Goal: Navigation & Orientation: Find specific page/section

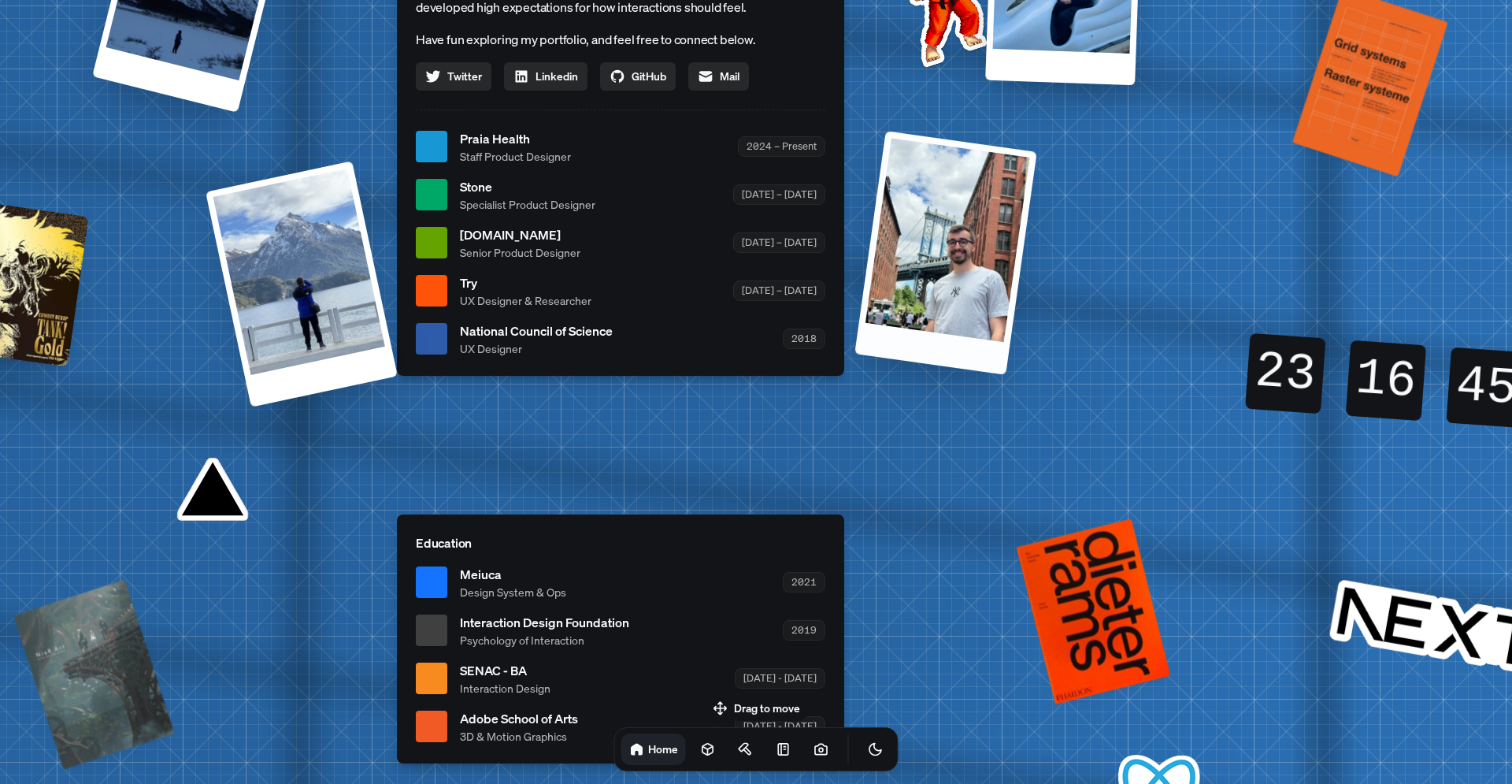
drag, startPoint x: 920, startPoint y: 285, endPoint x: 725, endPoint y: 62, distance: 296.2
click at [855, 130] on div at bounding box center [946, 252] width 183 height 243
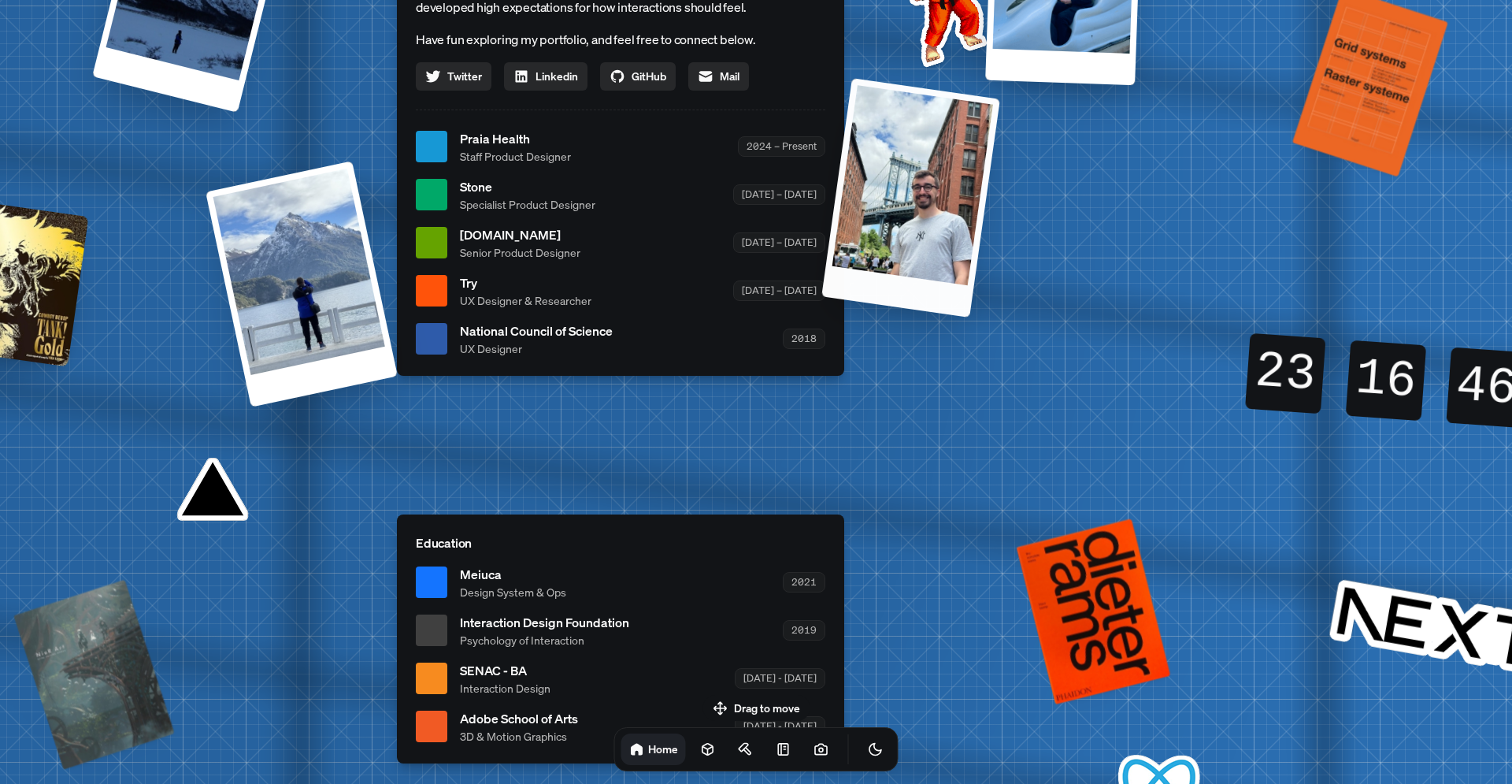
drag, startPoint x: 718, startPoint y: 457, endPoint x: 773, endPoint y: 459, distance: 55.0
click at [757, 446] on div "[PERSON_NAME] [PERSON_NAME] Design Engineer Welcome to my space on the internet…" at bounding box center [623, 148] width 2357 height 2064
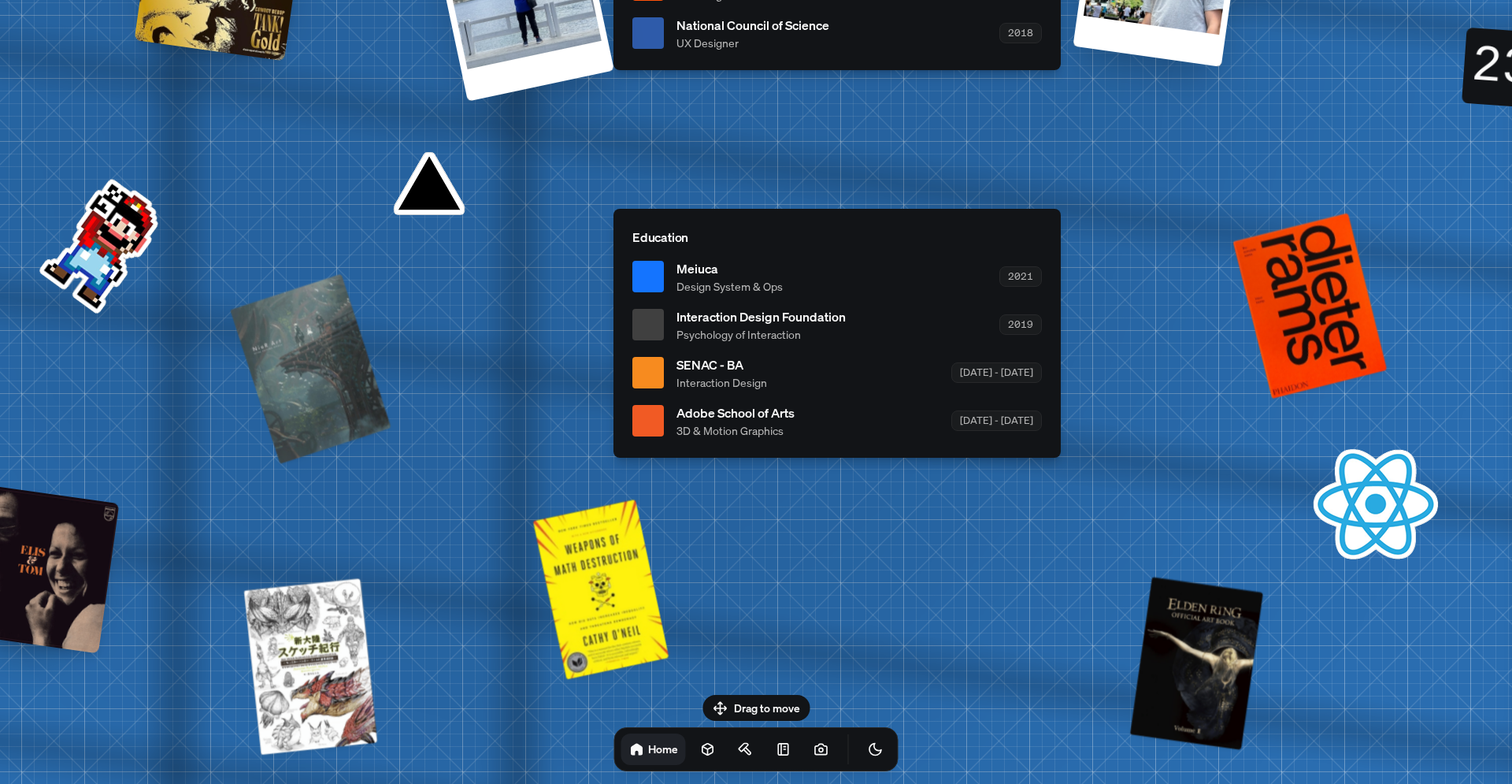
drag, startPoint x: 831, startPoint y: 578, endPoint x: 1001, endPoint y: 312, distance: 315.7
click at [1001, 312] on div "Interaction Design Foundation Psychology of Interaction 2019" at bounding box center [859, 325] width 365 height 36
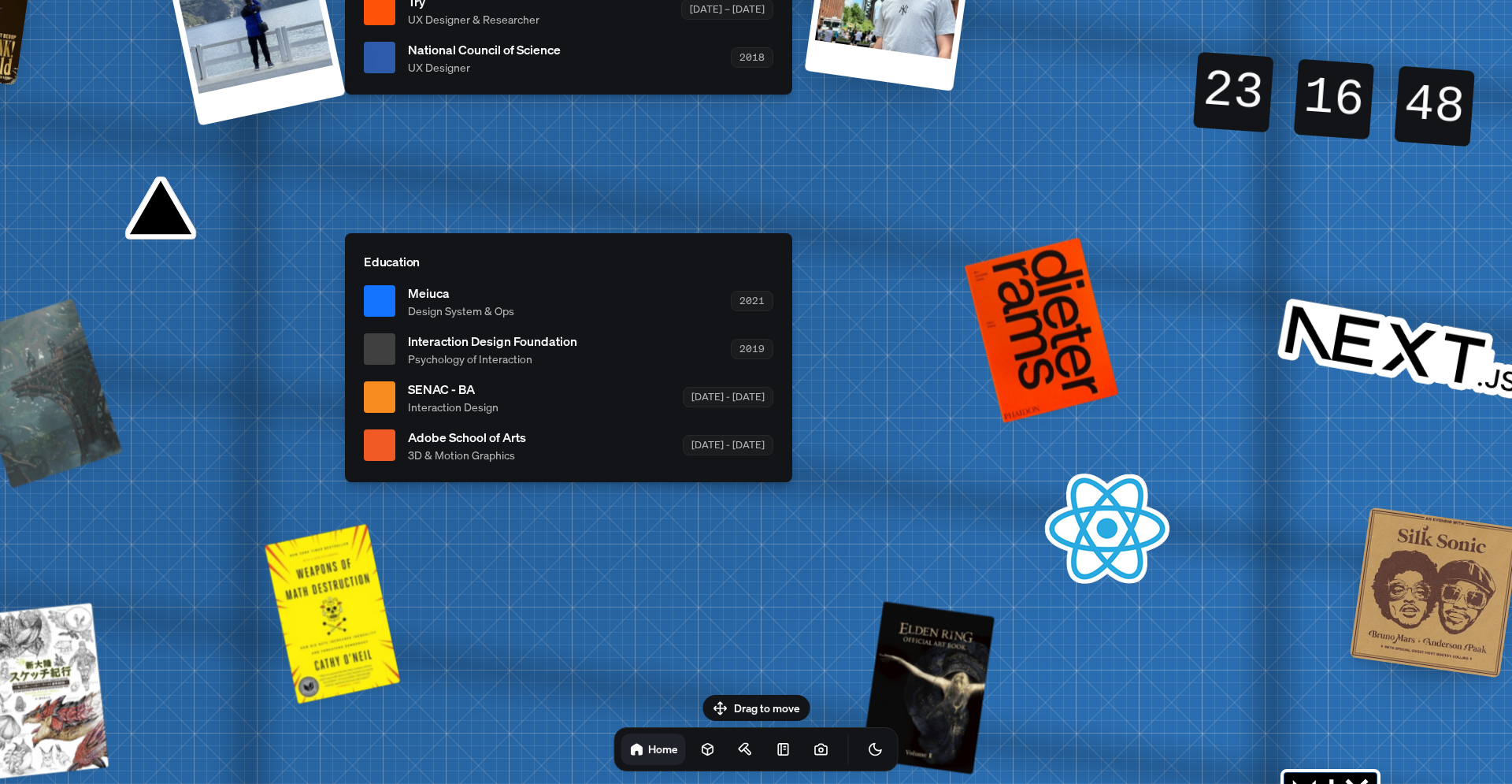
drag, startPoint x: 751, startPoint y: 333, endPoint x: 629, endPoint y: 327, distance: 122.1
click at [605, 363] on div "Interaction Design Foundation Psychology of Interaction 2019" at bounding box center [590, 349] width 365 height 36
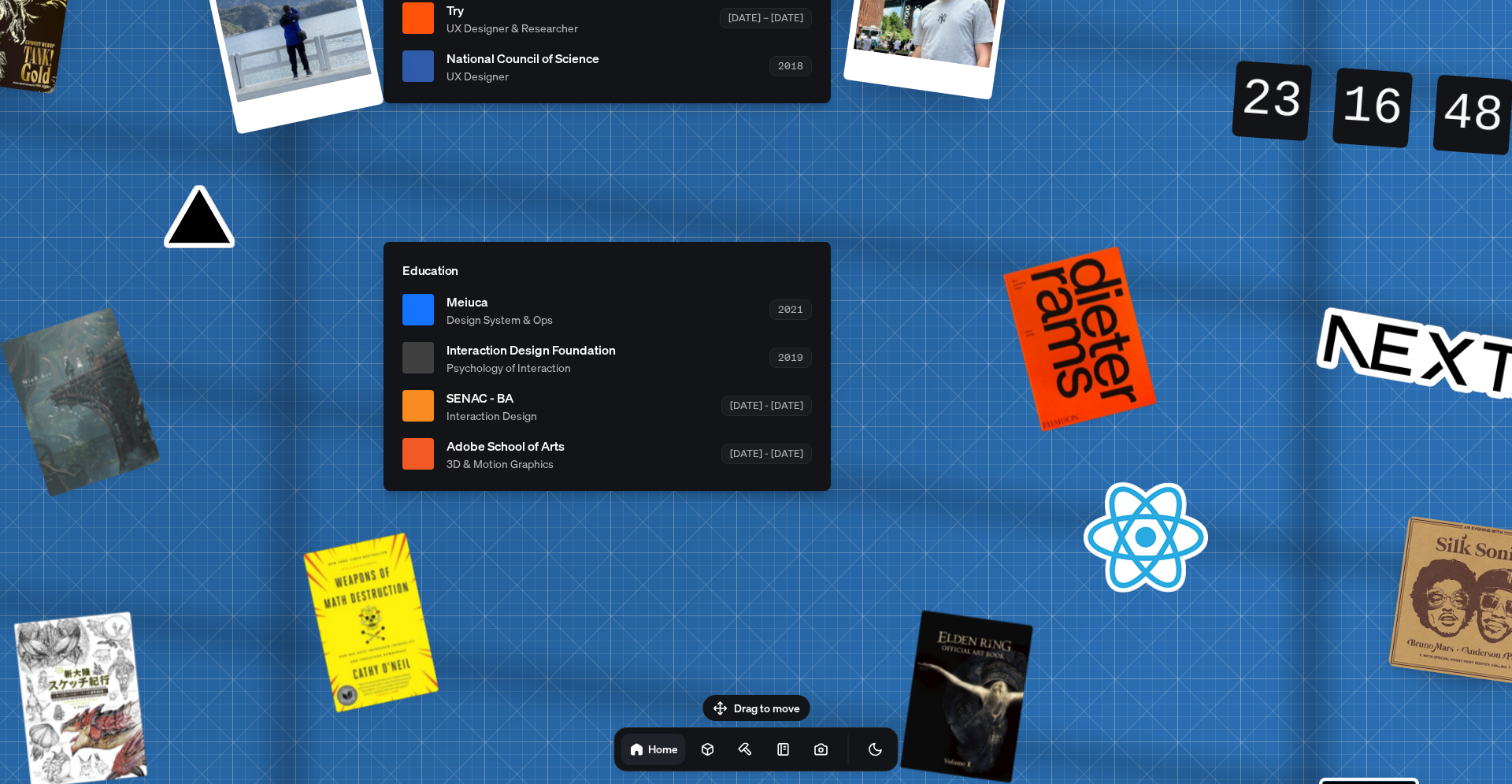
drag, startPoint x: 651, startPoint y: 269, endPoint x: 711, endPoint y: 285, distance: 62.1
click at [711, 280] on p "Education" at bounding box center [607, 270] width 409 height 19
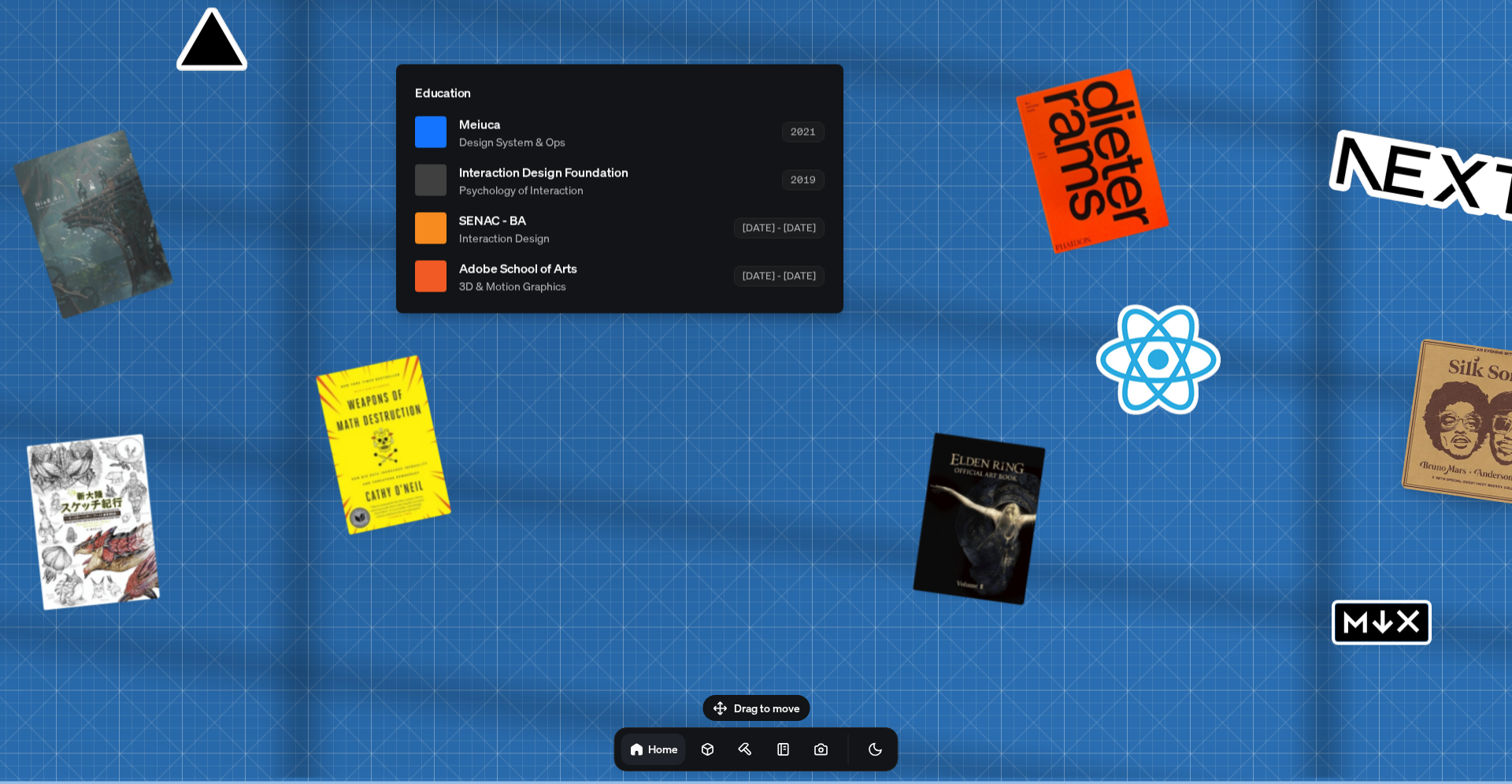
drag, startPoint x: 832, startPoint y: 633, endPoint x: 801, endPoint y: 318, distance: 316.5
click at [692, 759] on link at bounding box center [708, 749] width 31 height 31
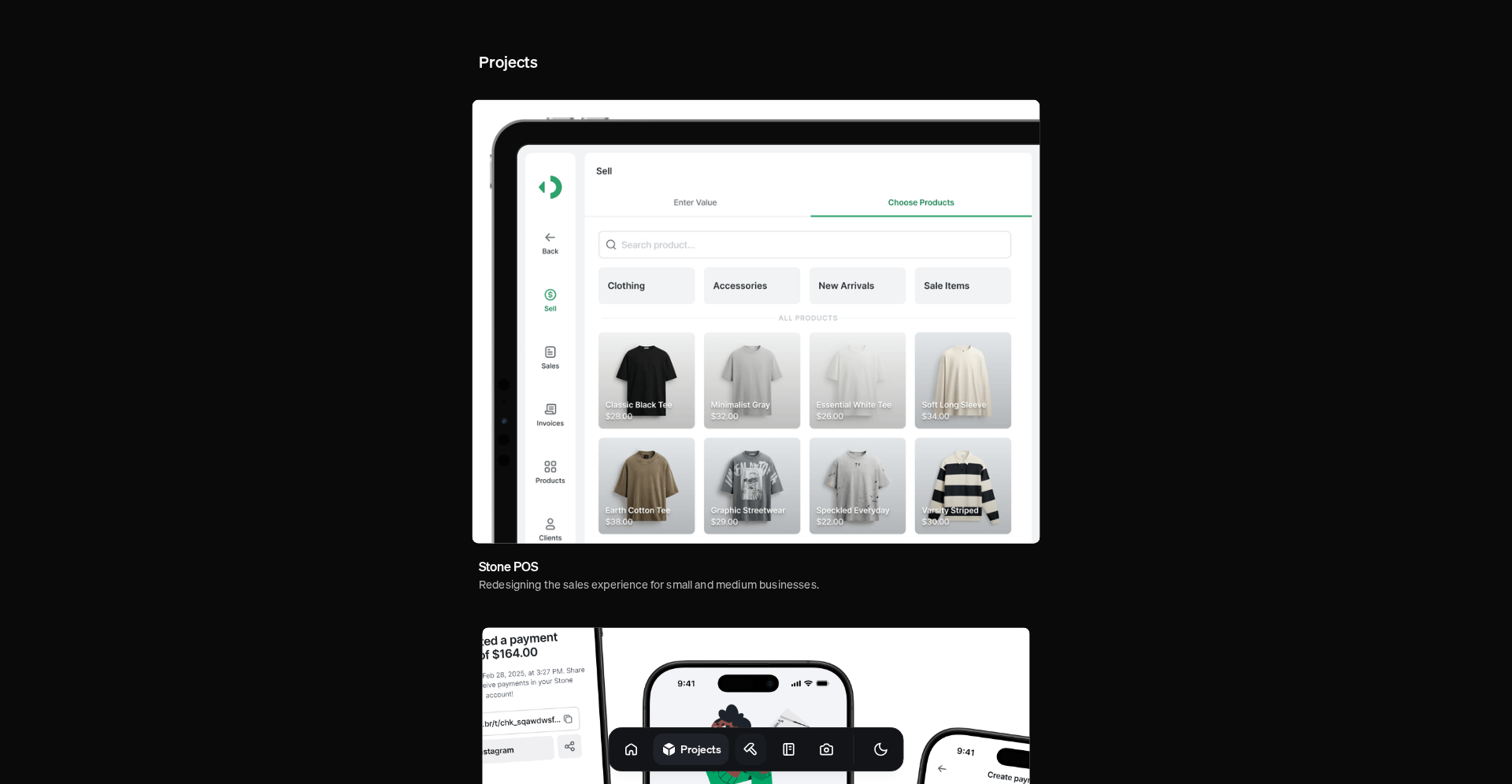
click at [744, 753] on icon at bounding box center [751, 748] width 16 height 16
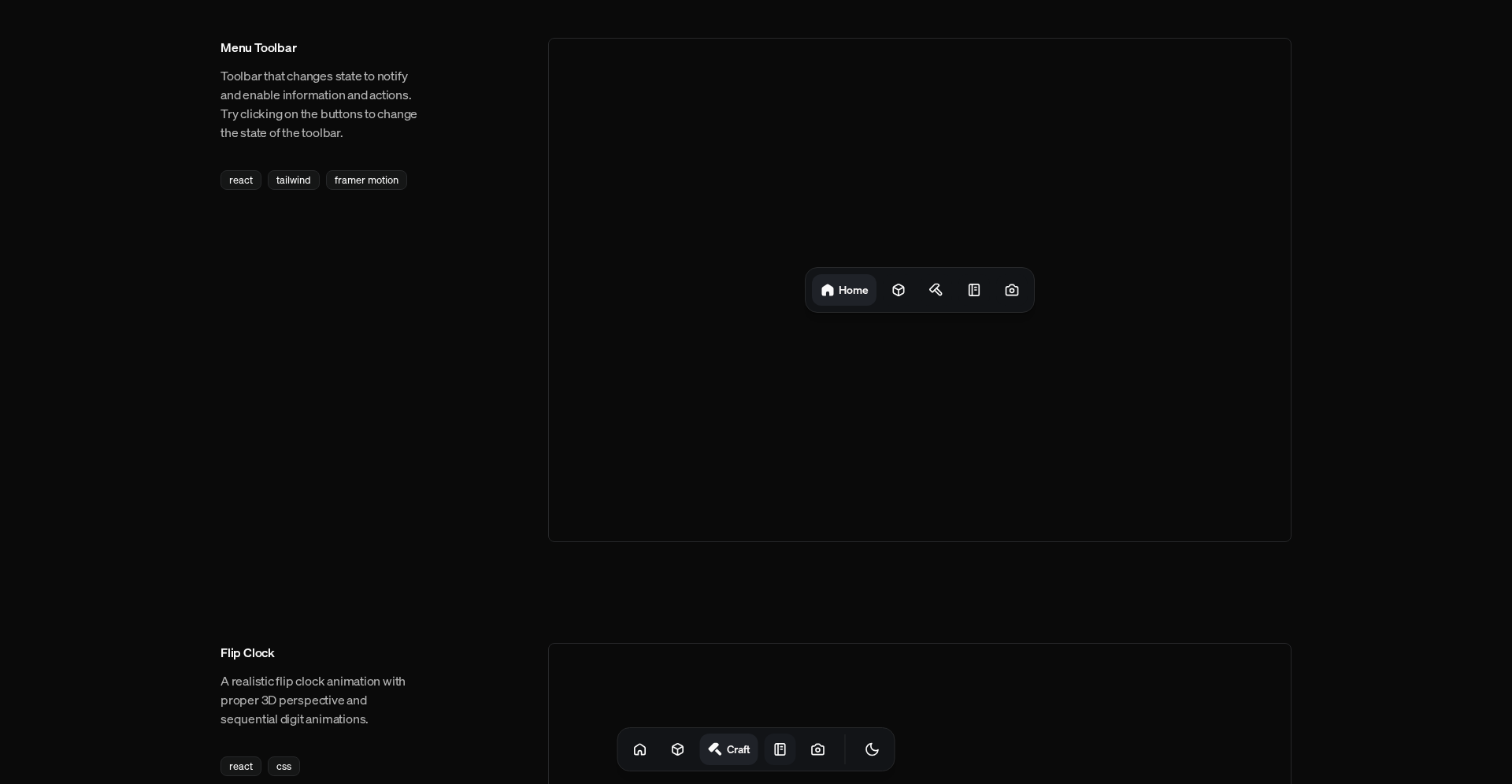
click at [775, 746] on icon at bounding box center [779, 749] width 10 height 11
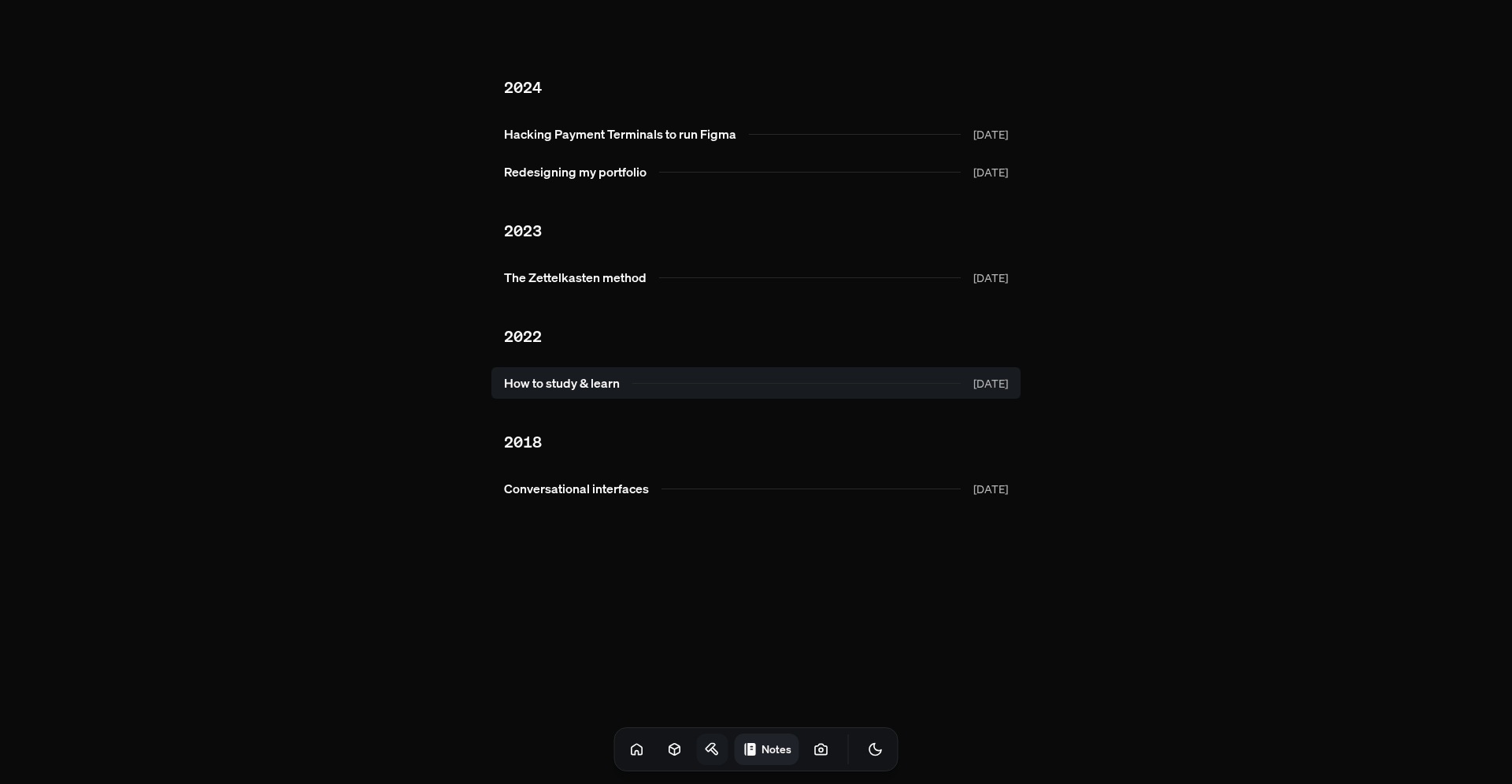
click at [523, 382] on link "How to study & learn [DATE]" at bounding box center [756, 383] width 530 height 31
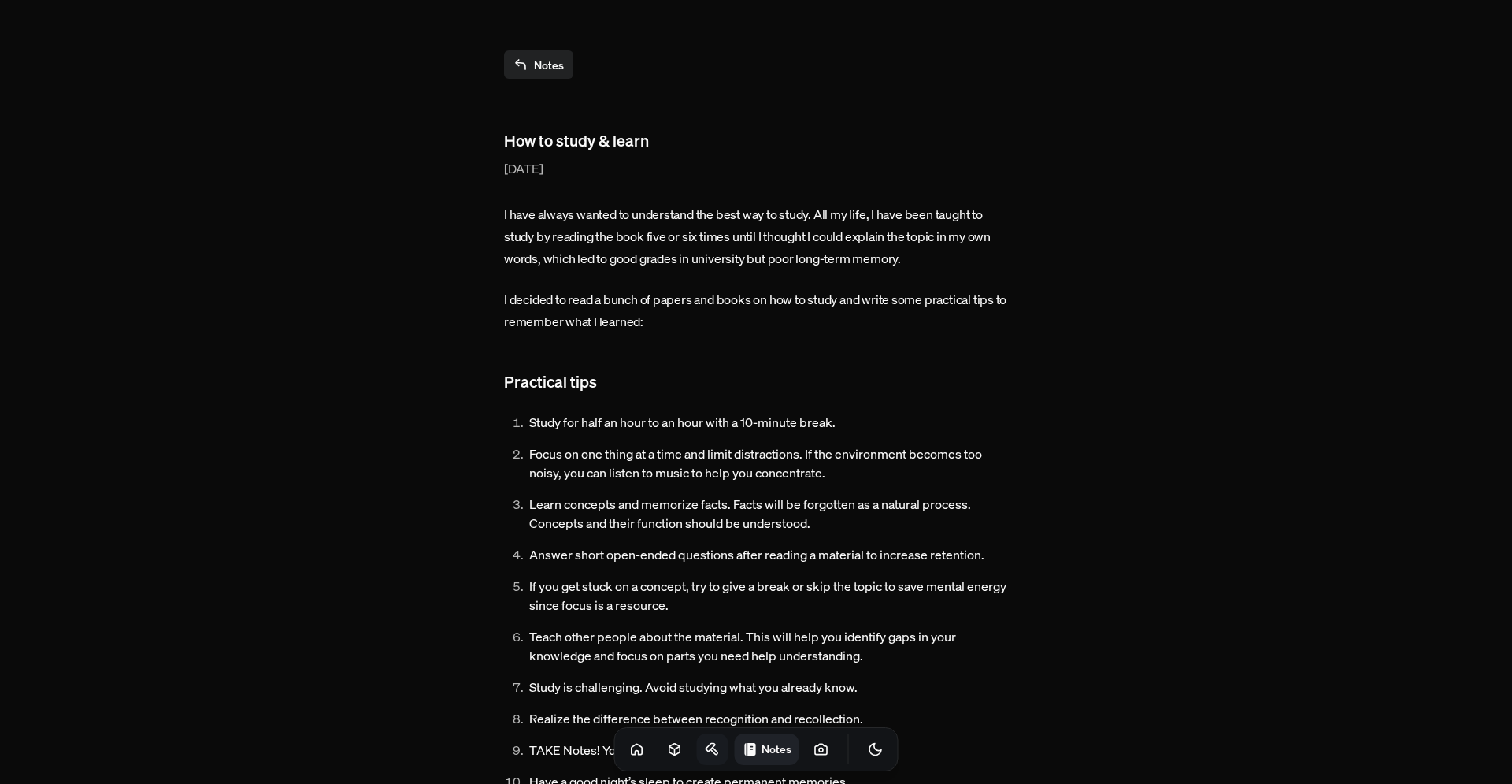
click at [514, 67] on icon at bounding box center [520, 64] width 14 height 14
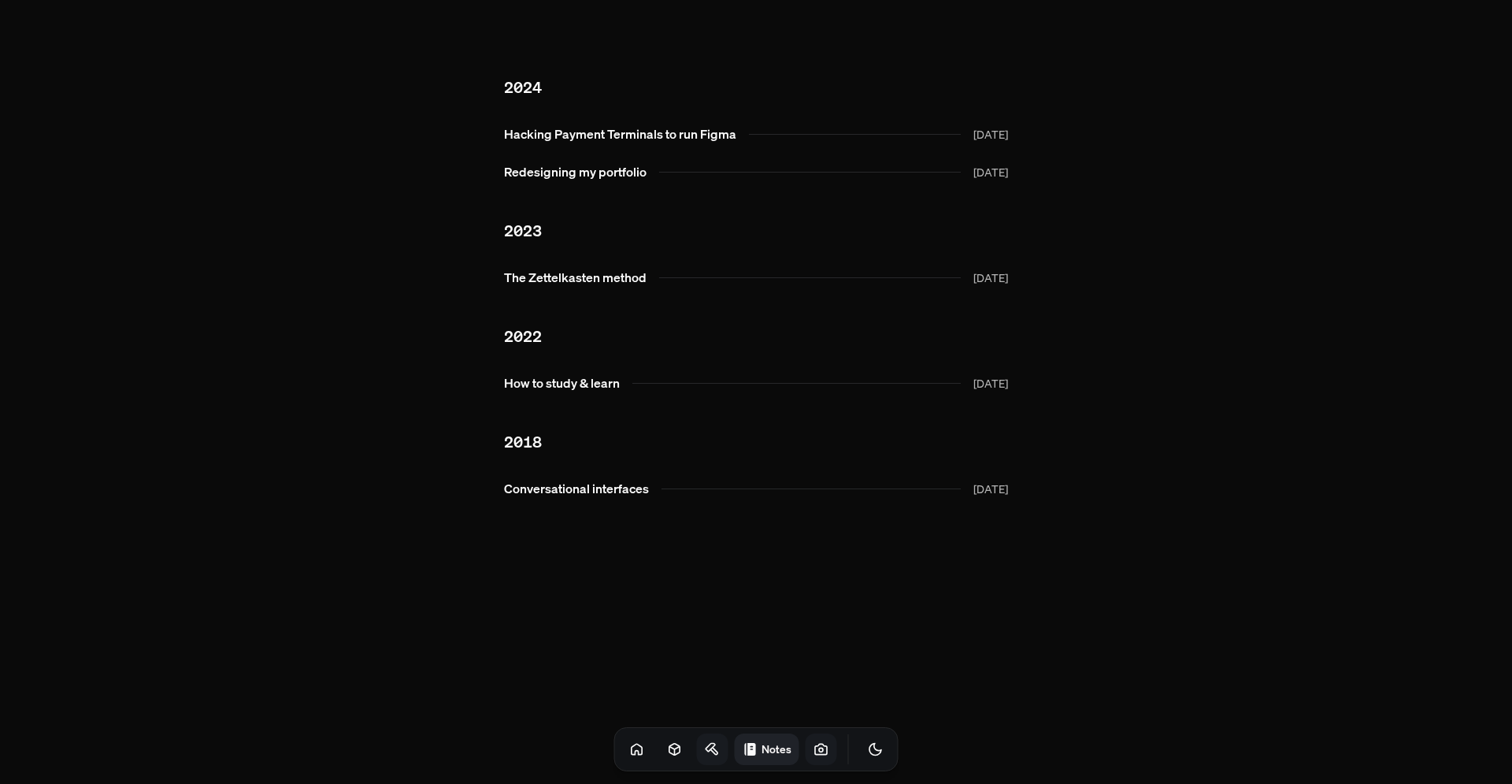
click at [806, 740] on link at bounding box center [822, 749] width 31 height 31
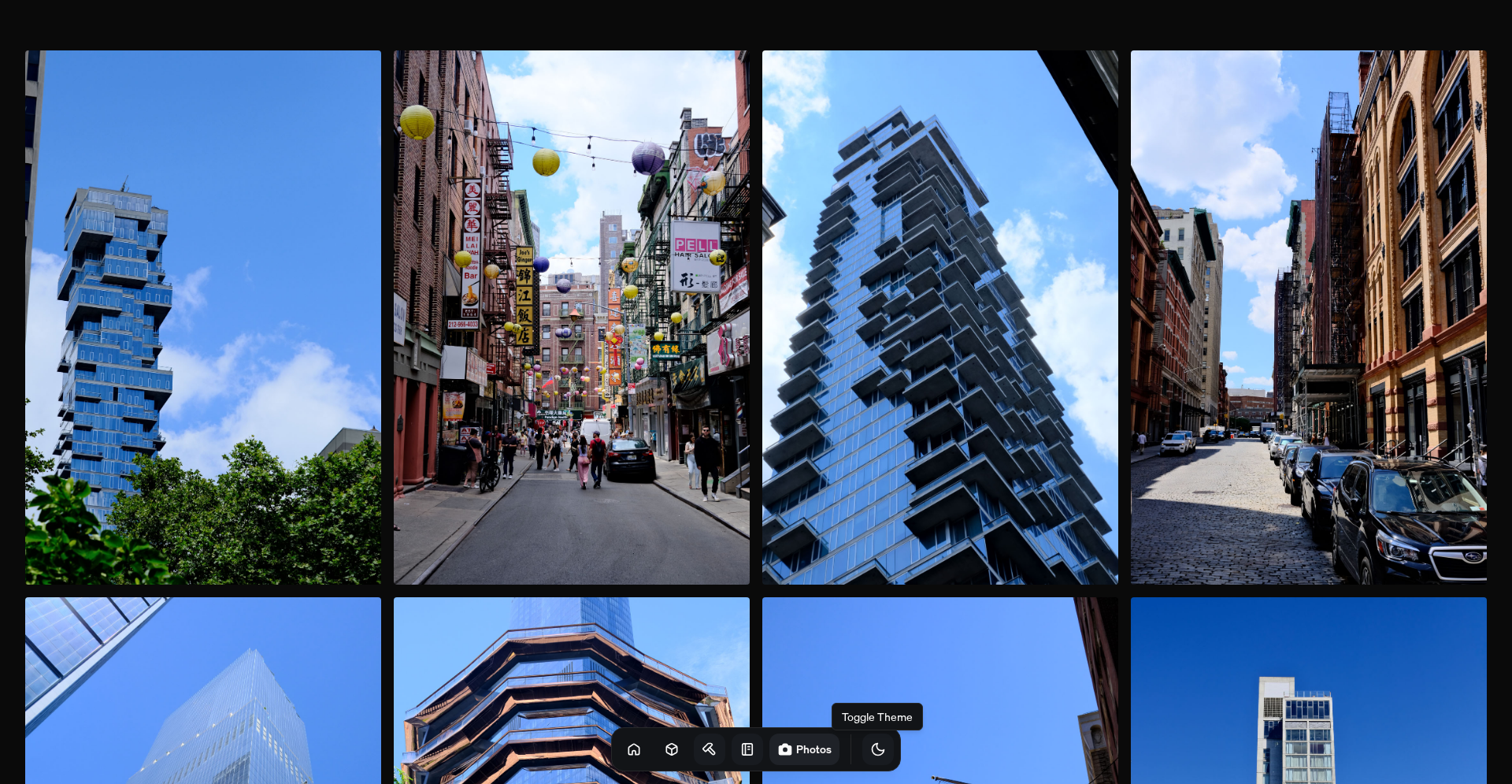
click at [870, 745] on icon "Toggle Theme" at bounding box center [878, 748] width 16 height 16
click at [872, 745] on icon "Toggle Theme" at bounding box center [879, 749] width 14 height 14
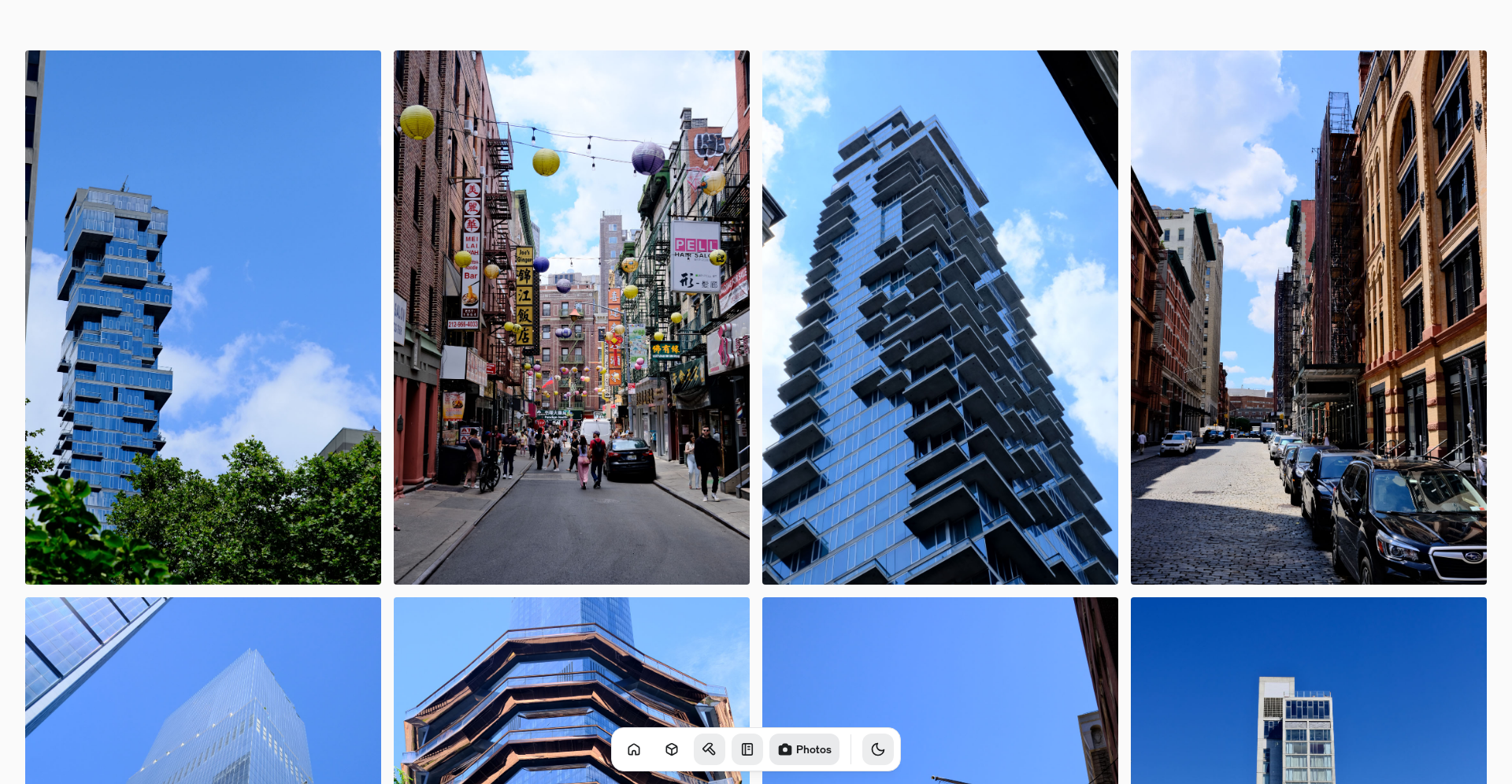
click at [870, 745] on icon "Toggle Theme" at bounding box center [878, 748] width 16 height 16
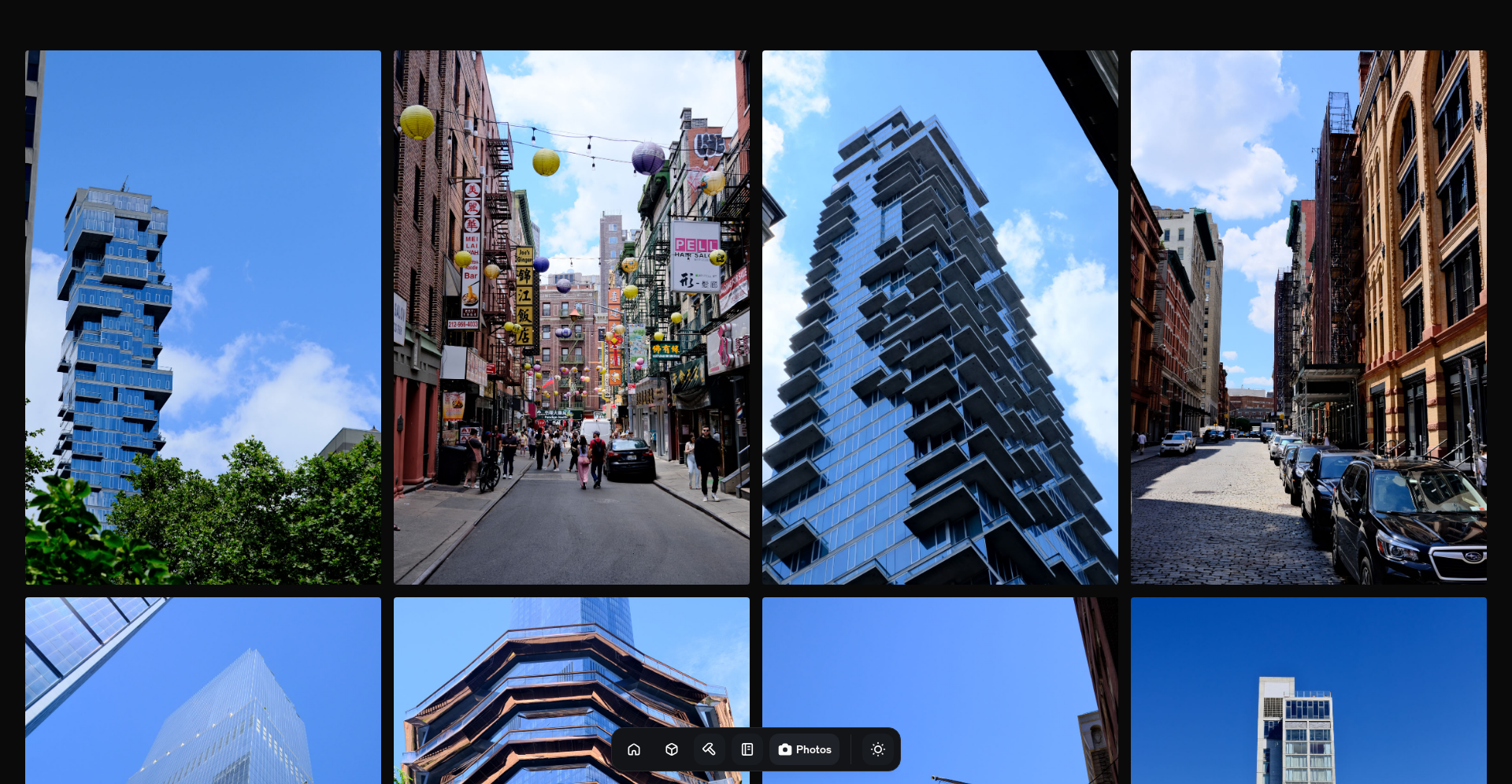
click at [872, 745] on icon "Toggle Theme" at bounding box center [879, 749] width 14 height 14
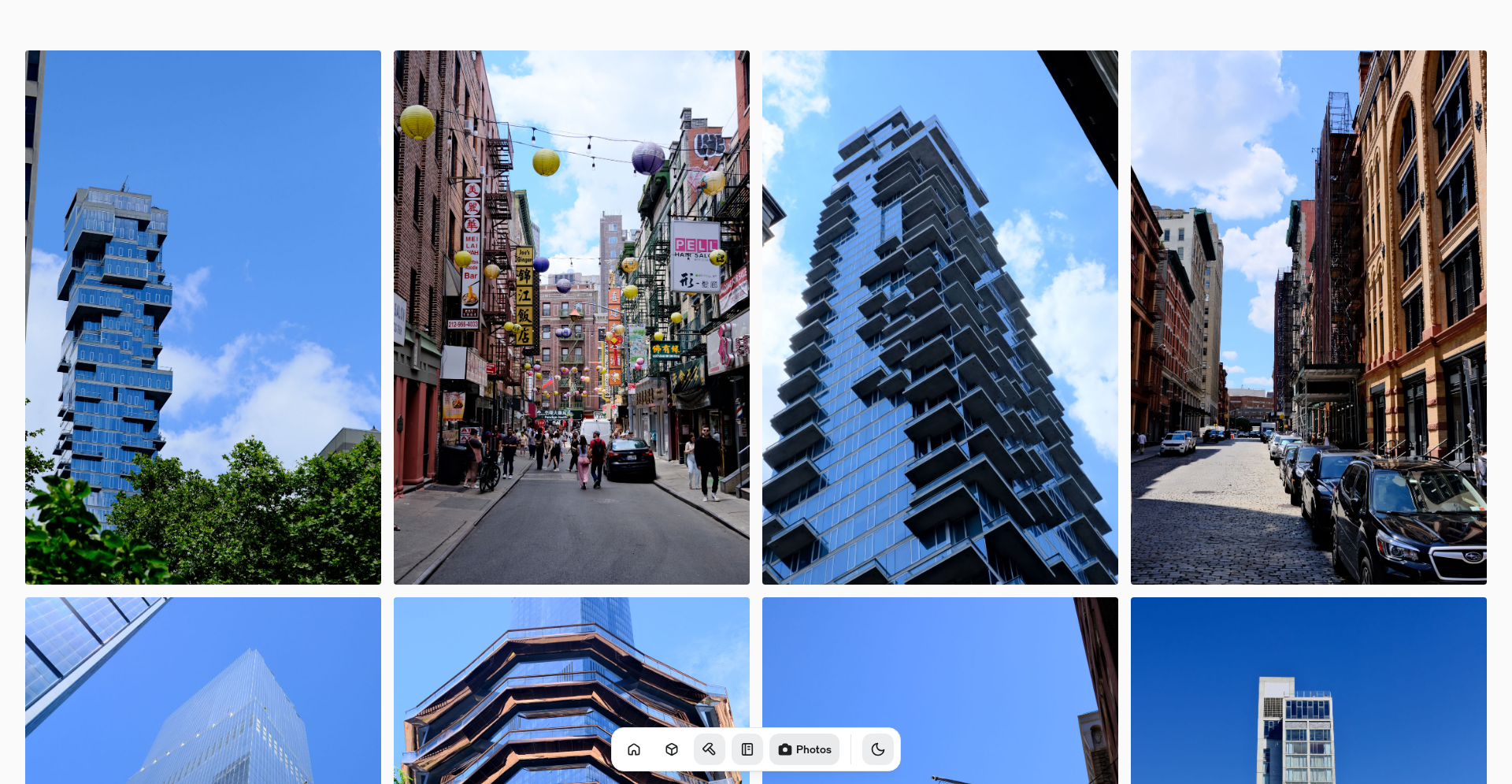
click at [870, 745] on icon "Toggle Theme" at bounding box center [878, 748] width 16 height 16
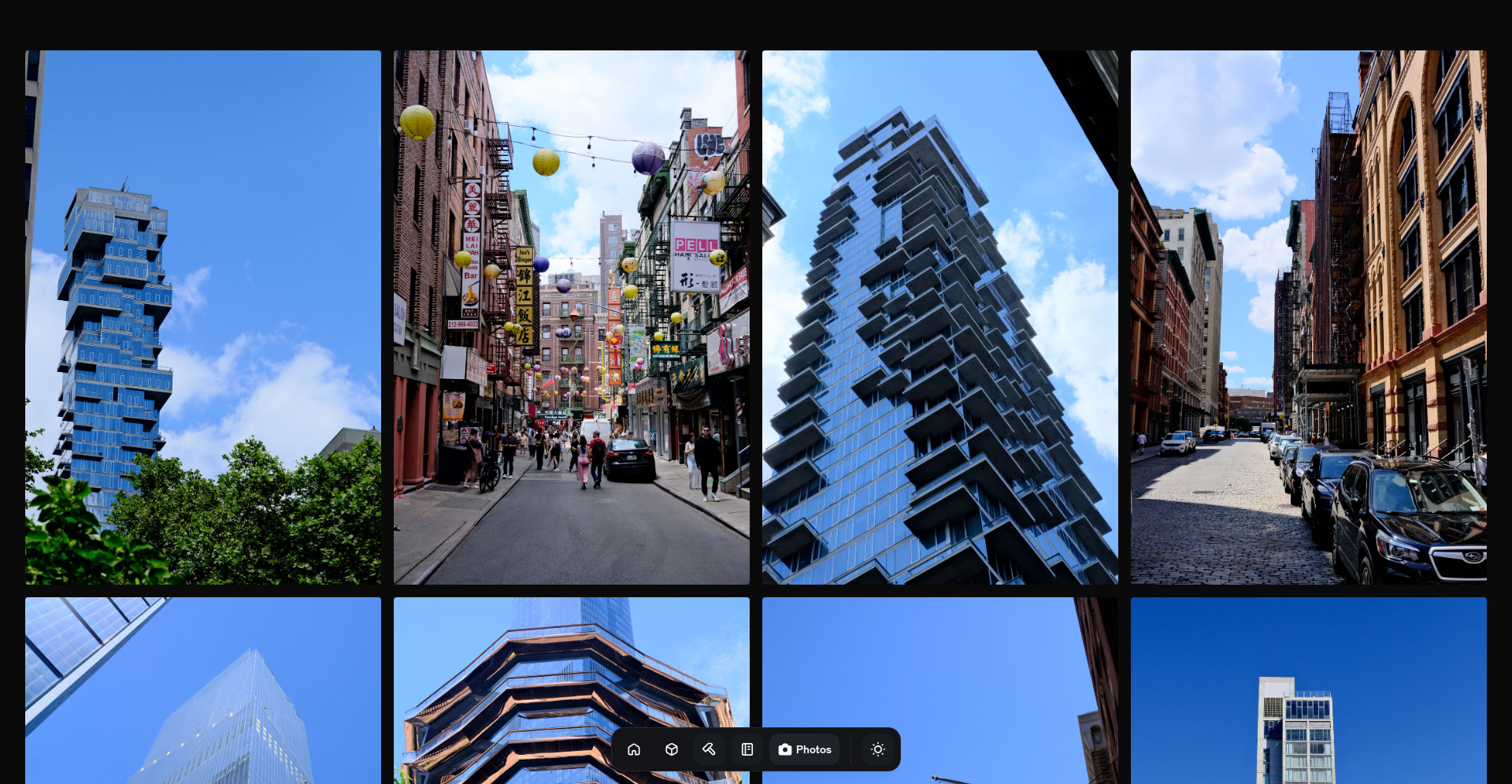
click at [872, 745] on icon "Toggle Theme" at bounding box center [879, 749] width 14 height 14
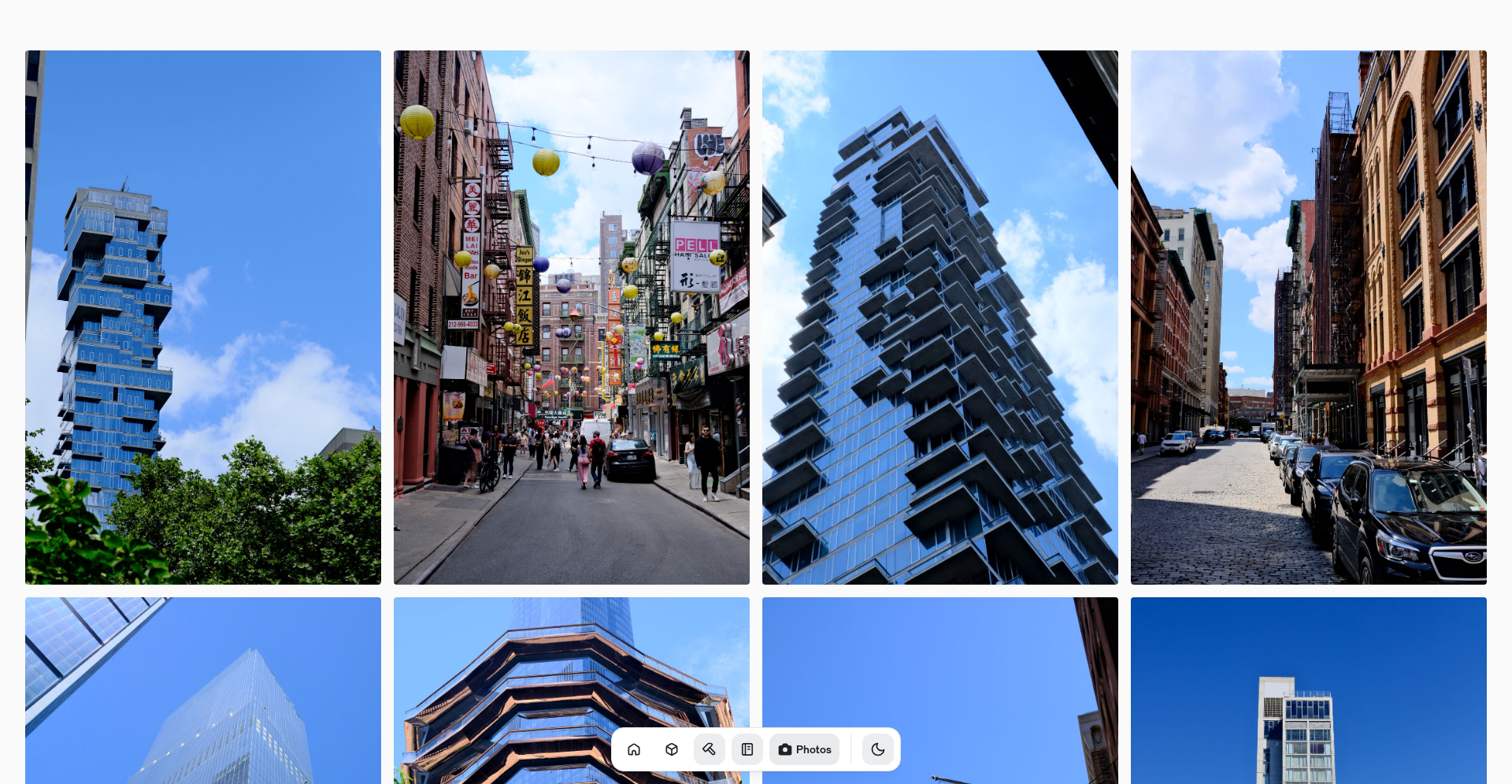
click at [870, 745] on icon "Toggle Theme" at bounding box center [878, 748] width 16 height 16
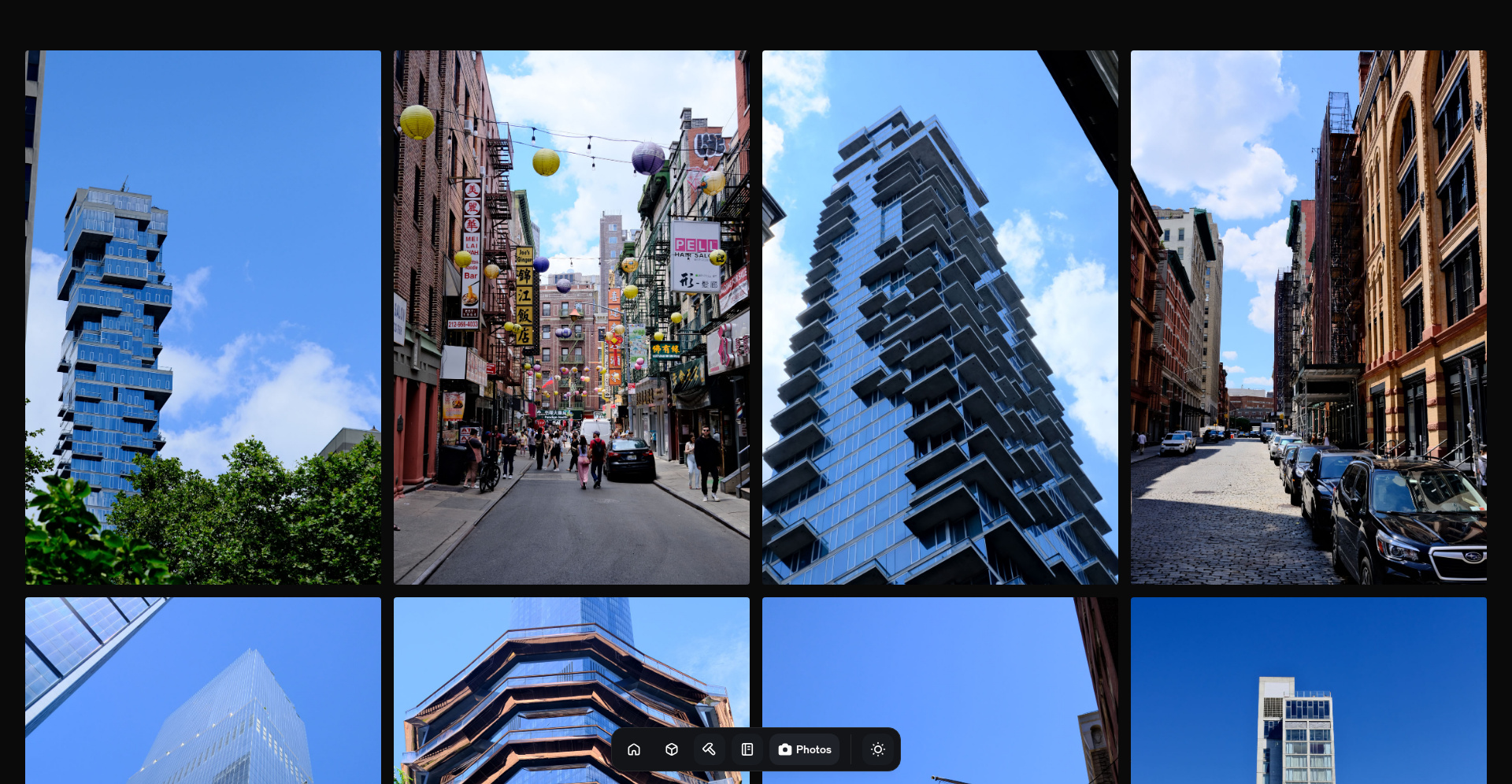
click at [872, 745] on icon "Toggle Theme" at bounding box center [879, 749] width 14 height 14
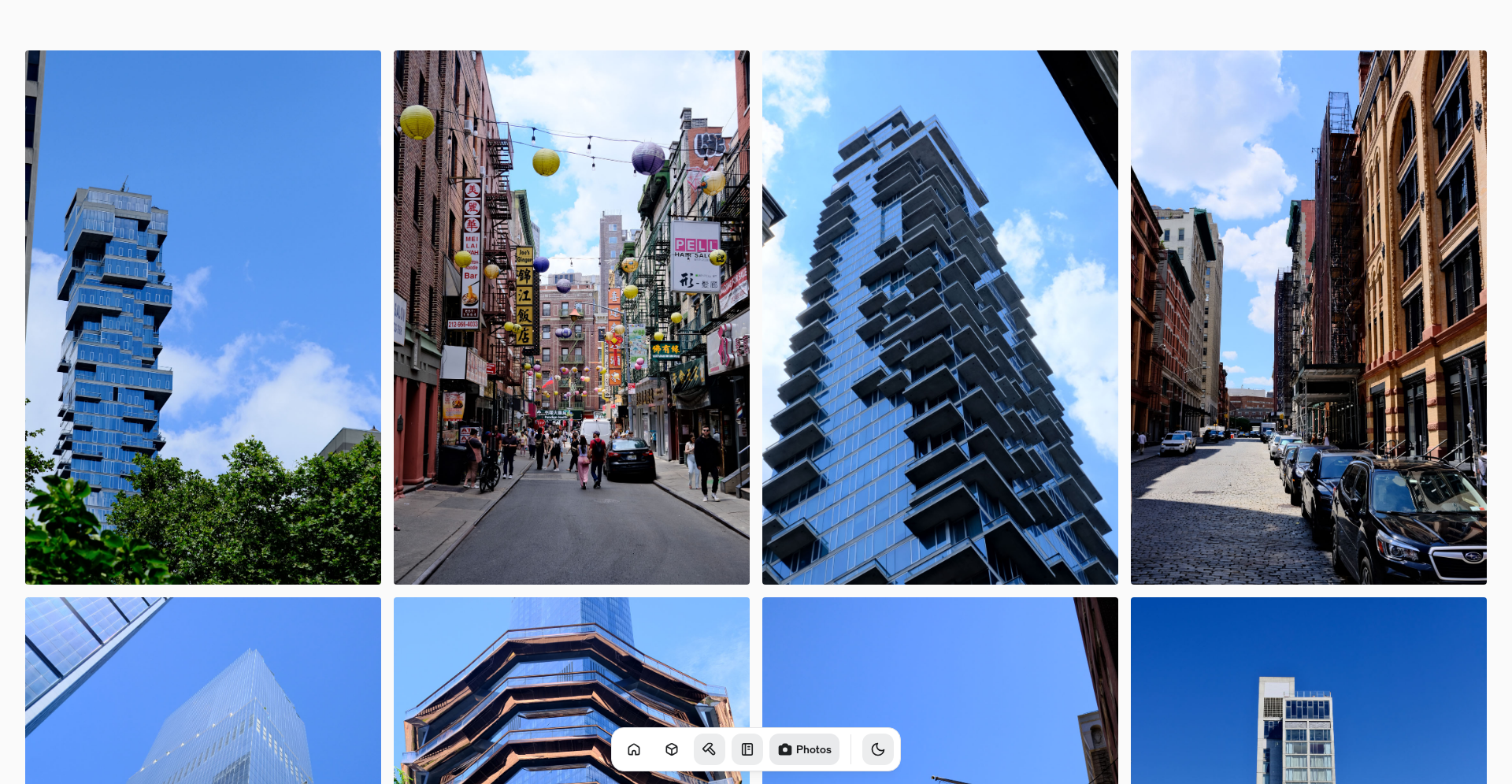
click at [870, 745] on icon "Toggle Theme" at bounding box center [878, 748] width 16 height 16
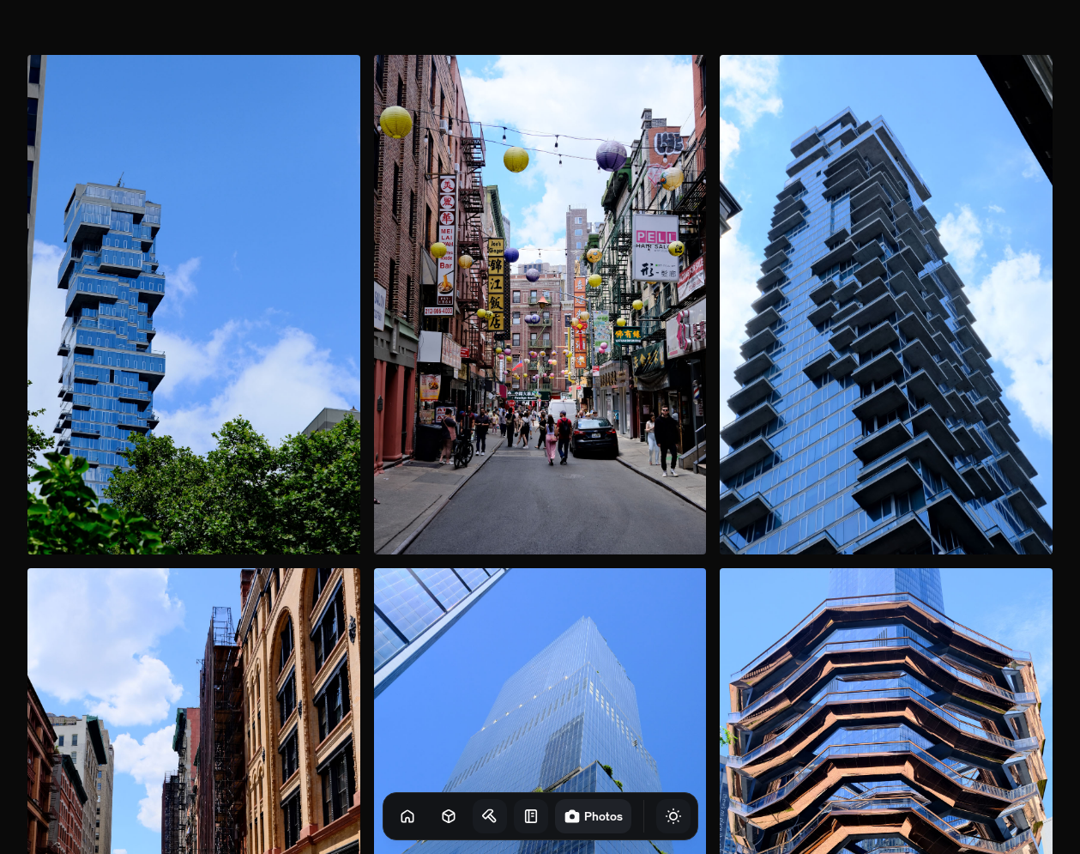
click at [401, 812] on icon at bounding box center [406, 815] width 11 height 11
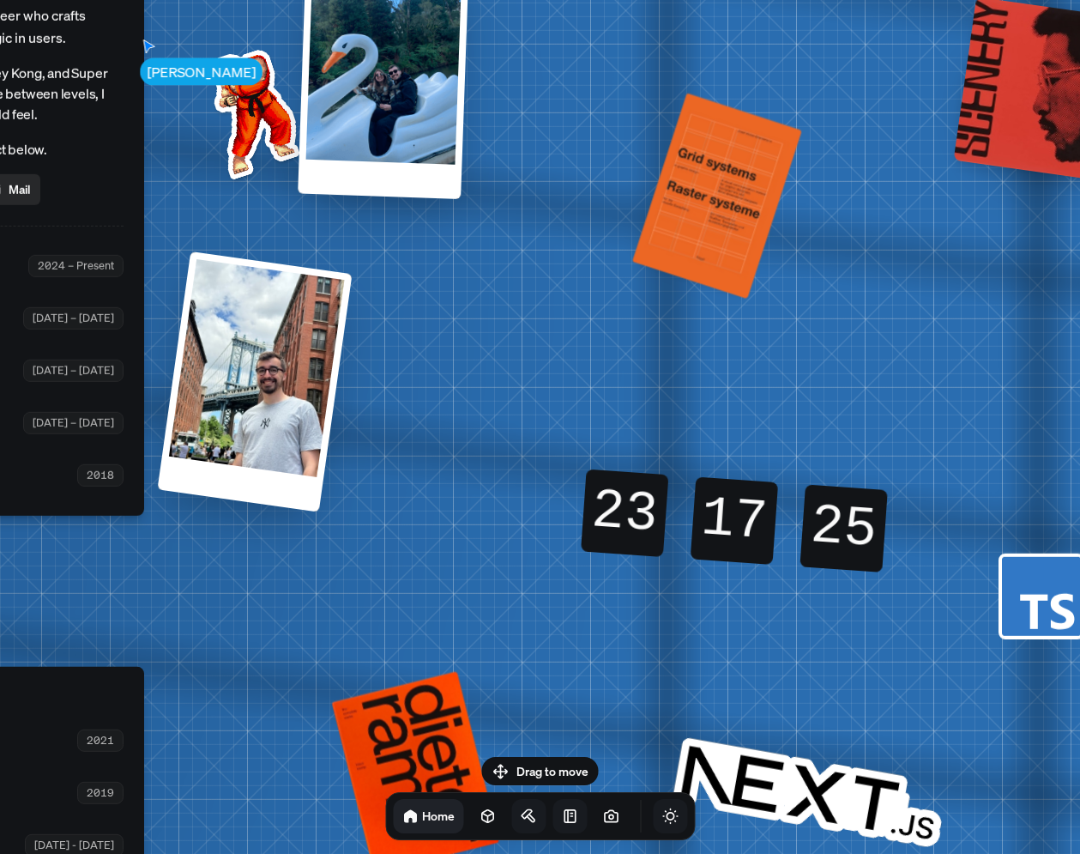
drag, startPoint x: 839, startPoint y: 496, endPoint x: 153, endPoint y: 639, distance: 701.1
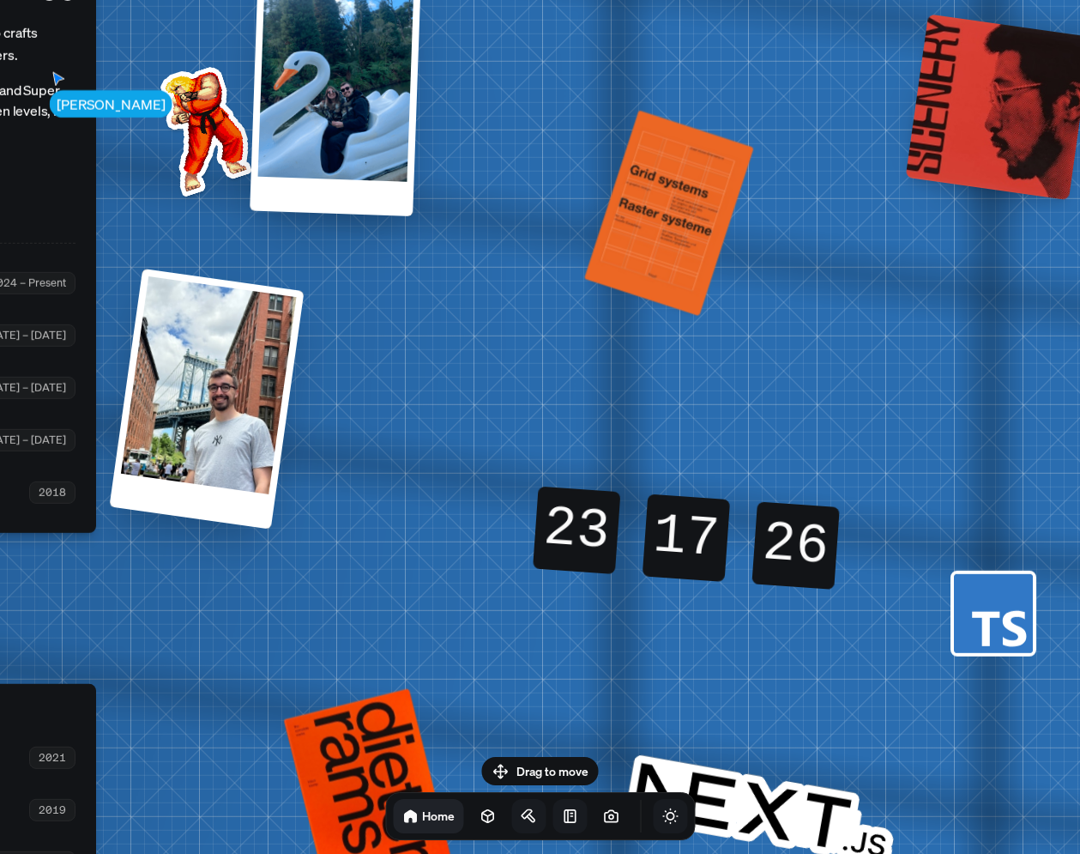
drag, startPoint x: 678, startPoint y: 317, endPoint x: 372, endPoint y: 608, distance: 421.7
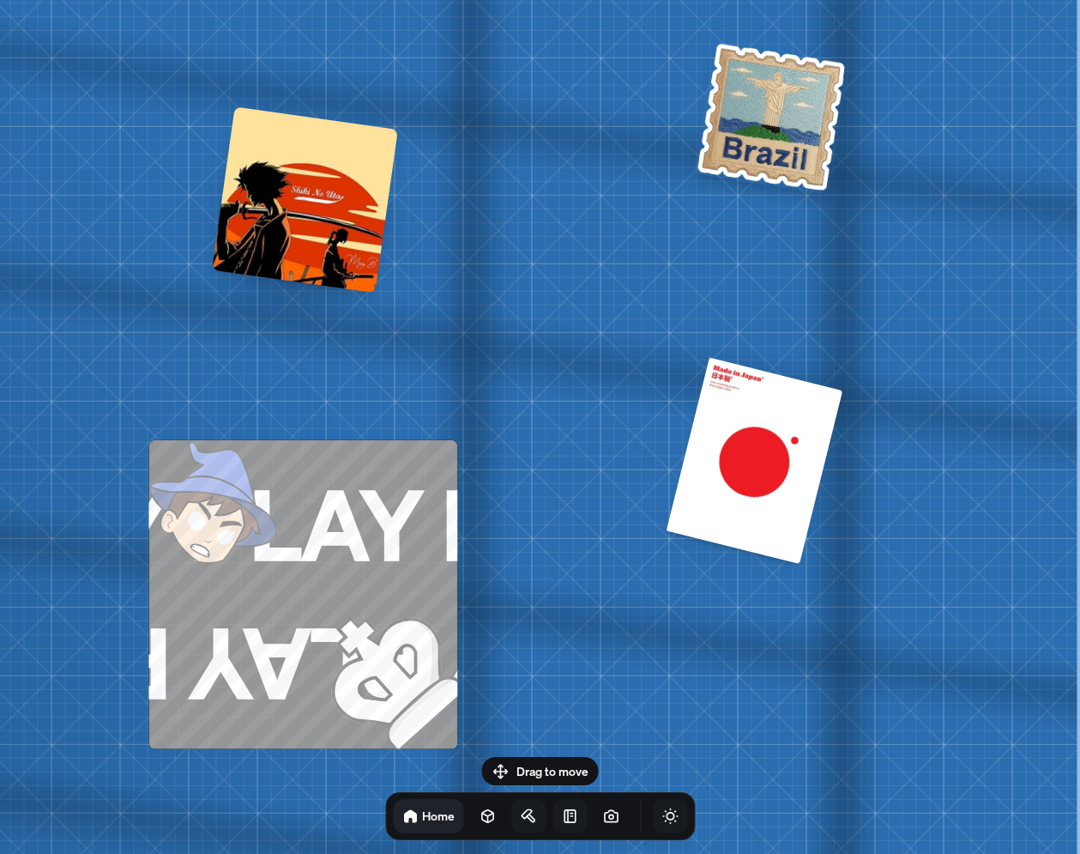
drag, startPoint x: 826, startPoint y: 166, endPoint x: 468, endPoint y: 794, distance: 722.7
click at [462, 0] on body "[PERSON_NAME] [PERSON_NAME] Design Engineer Welcome to my space on the internet…" at bounding box center [540, 0] width 1080 height 0
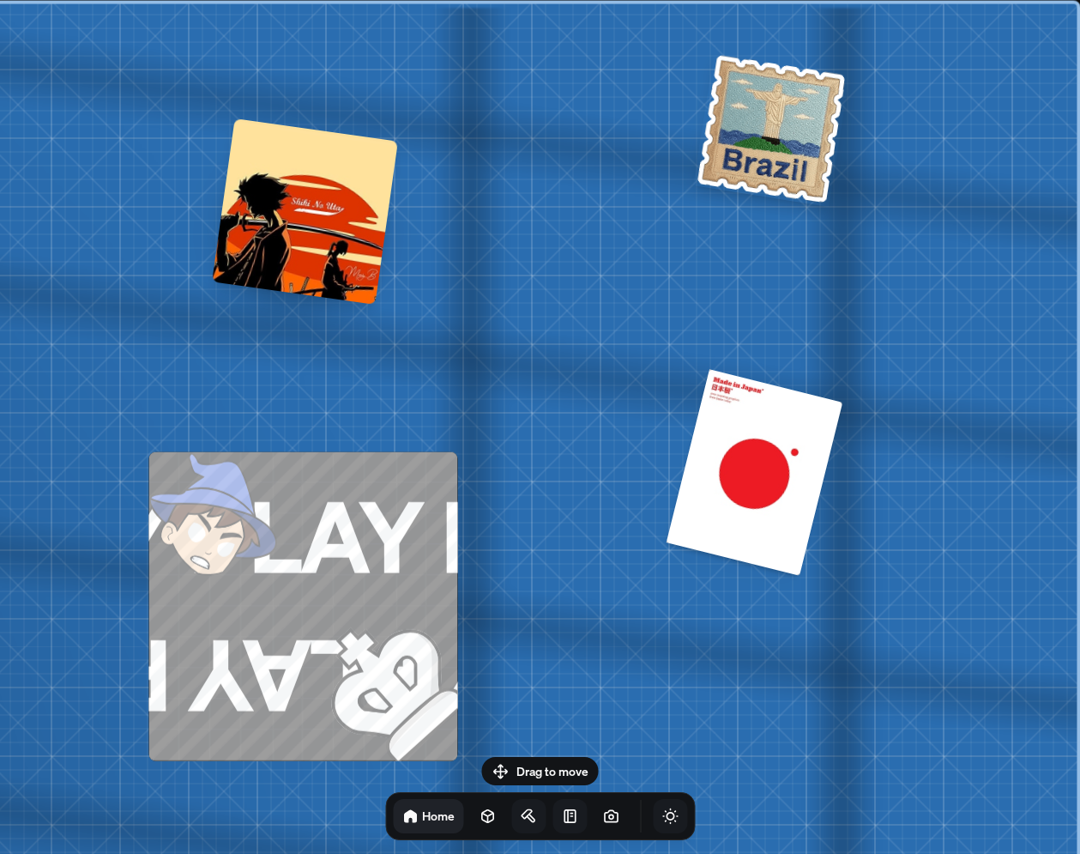
drag, startPoint x: 592, startPoint y: 261, endPoint x: 482, endPoint y: 717, distance: 469.4
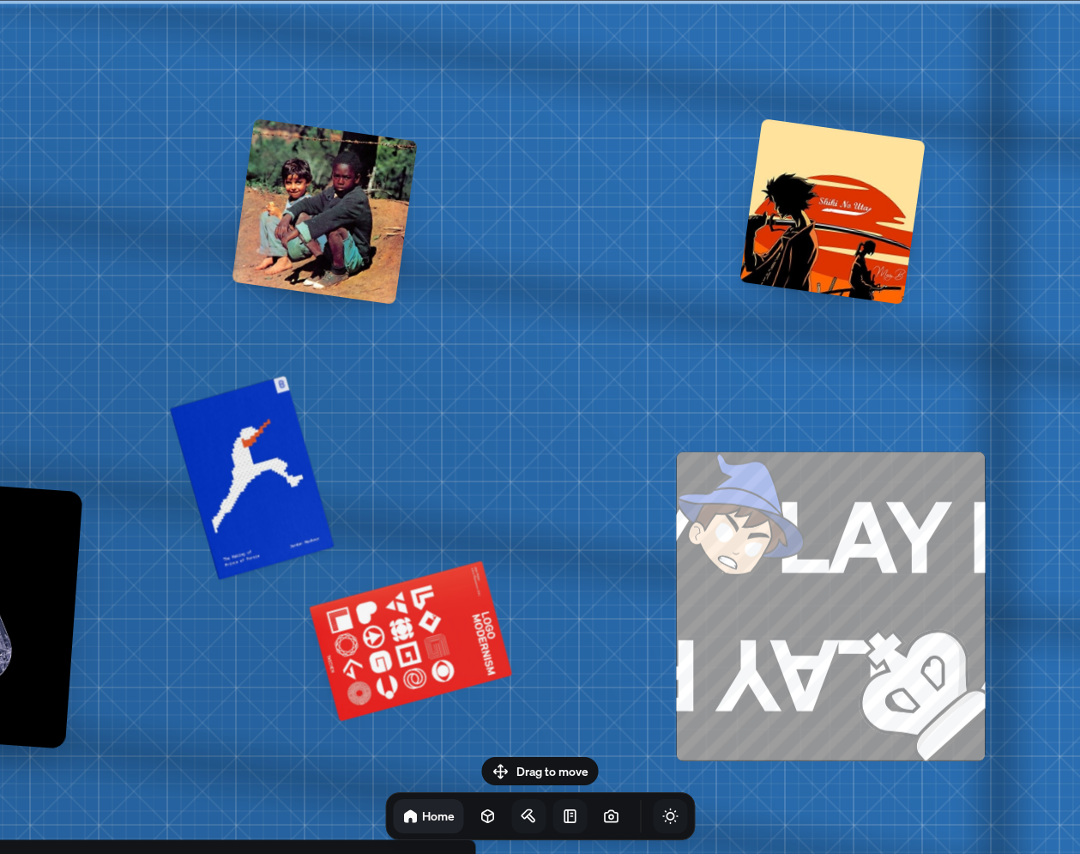
drag, startPoint x: 687, startPoint y: 268, endPoint x: 1217, endPoint y: 466, distance: 566.0
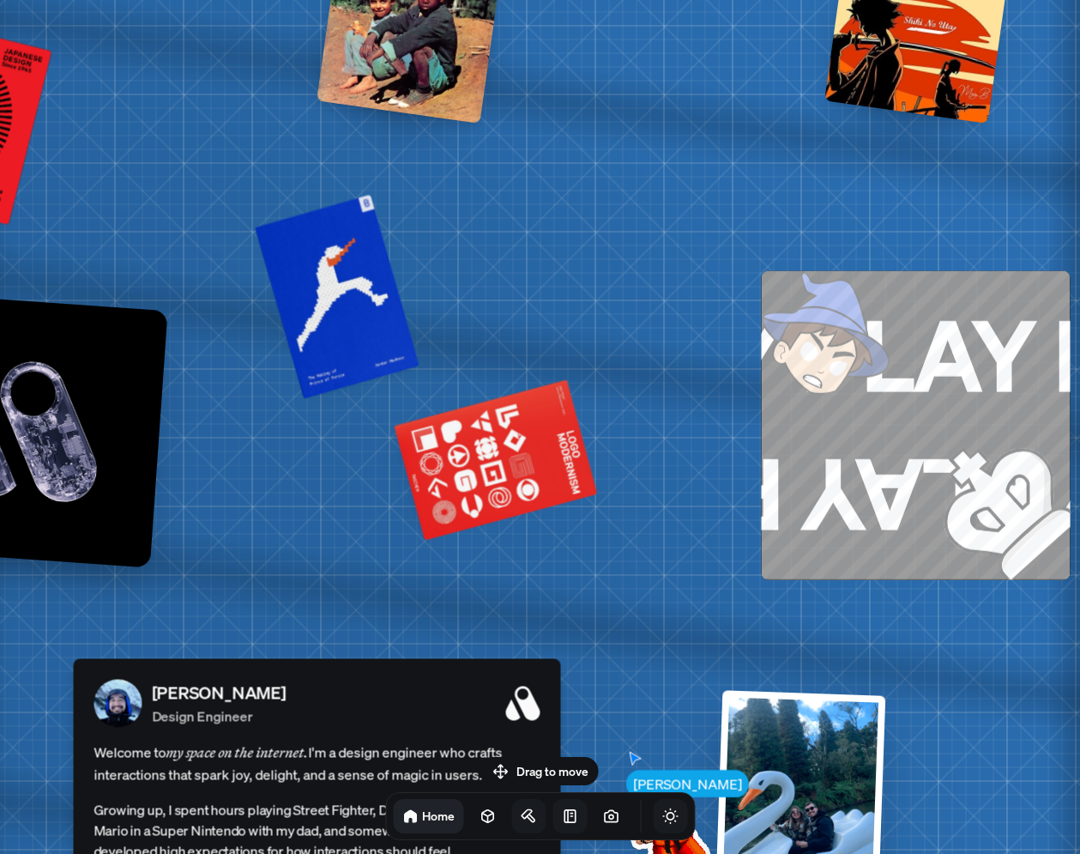
drag, startPoint x: 685, startPoint y: 400, endPoint x: 1002, endPoint y: 47, distance: 474.4
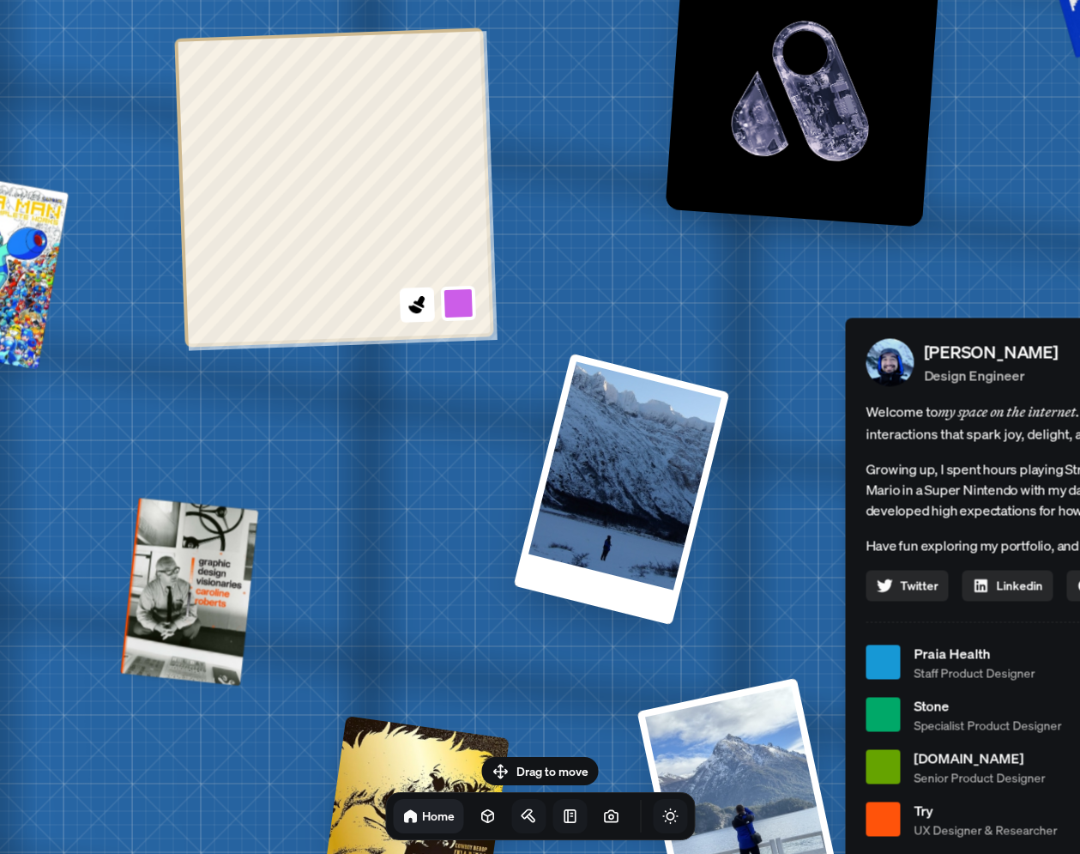
drag, startPoint x: 782, startPoint y: 363, endPoint x: 1276, endPoint y: 335, distance: 494.9
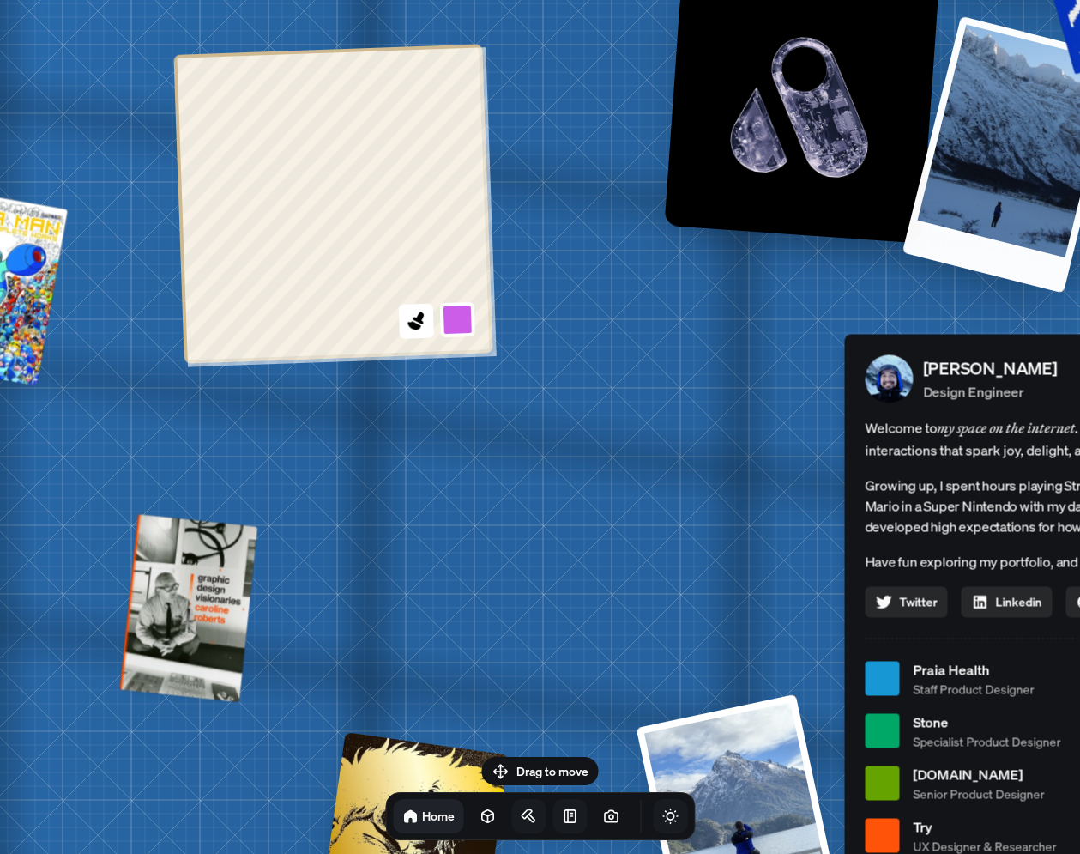
drag, startPoint x: 685, startPoint y: 498, endPoint x: 985, endPoint y: -9, distance: 588.5
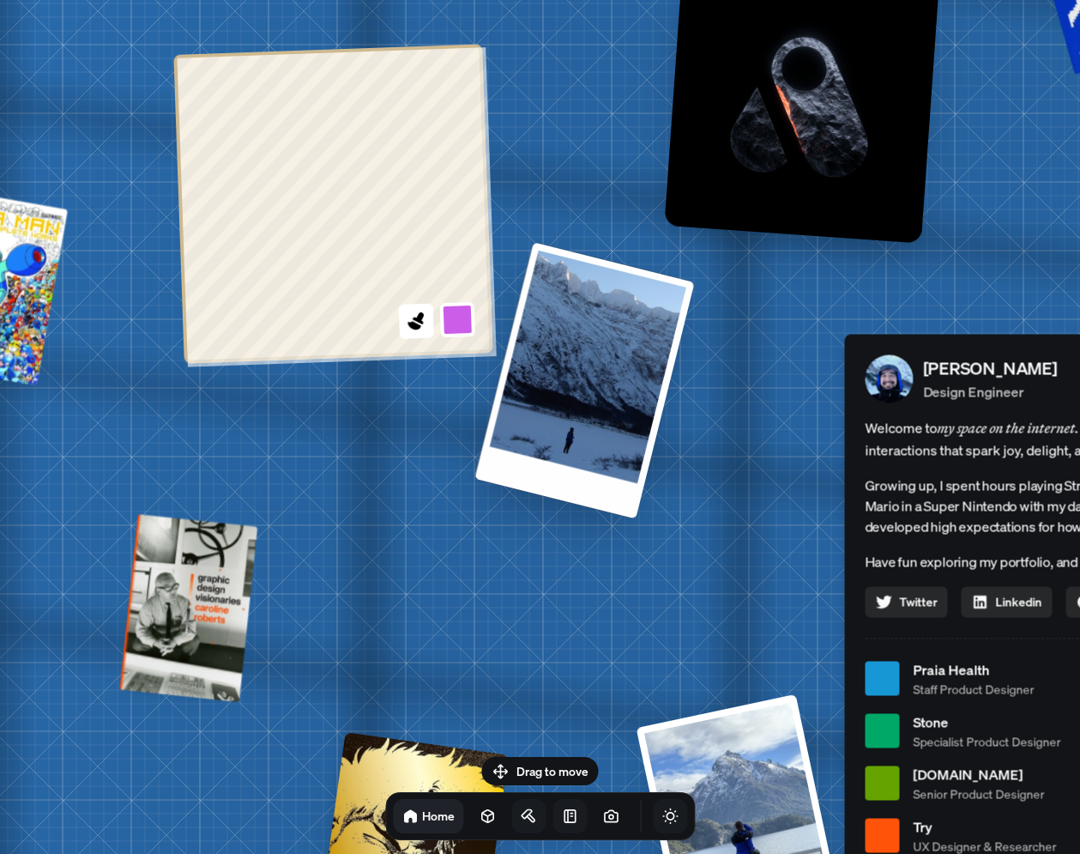
drag, startPoint x: 664, startPoint y: 467, endPoint x: 545, endPoint y: 305, distance: 201.3
click at [551, 316] on div at bounding box center [584, 379] width 220 height 277
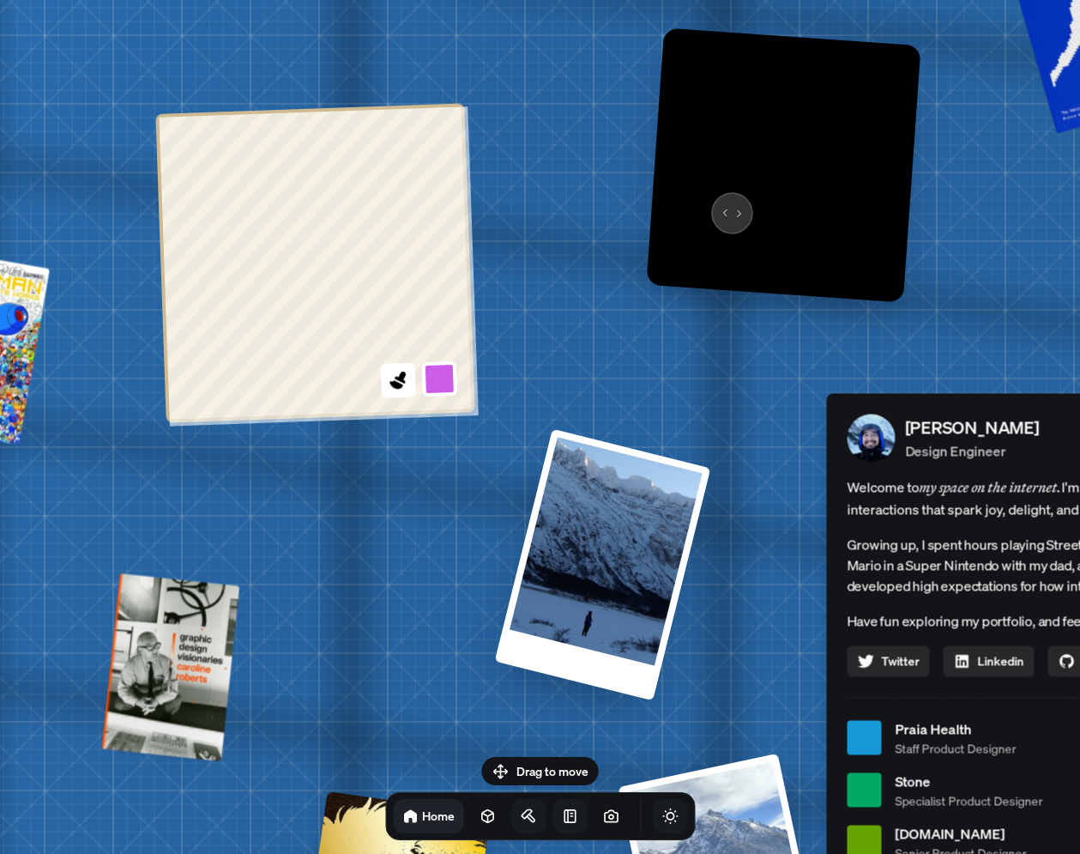
drag, startPoint x: 753, startPoint y: 141, endPoint x: 679, endPoint y: 239, distance: 123.2
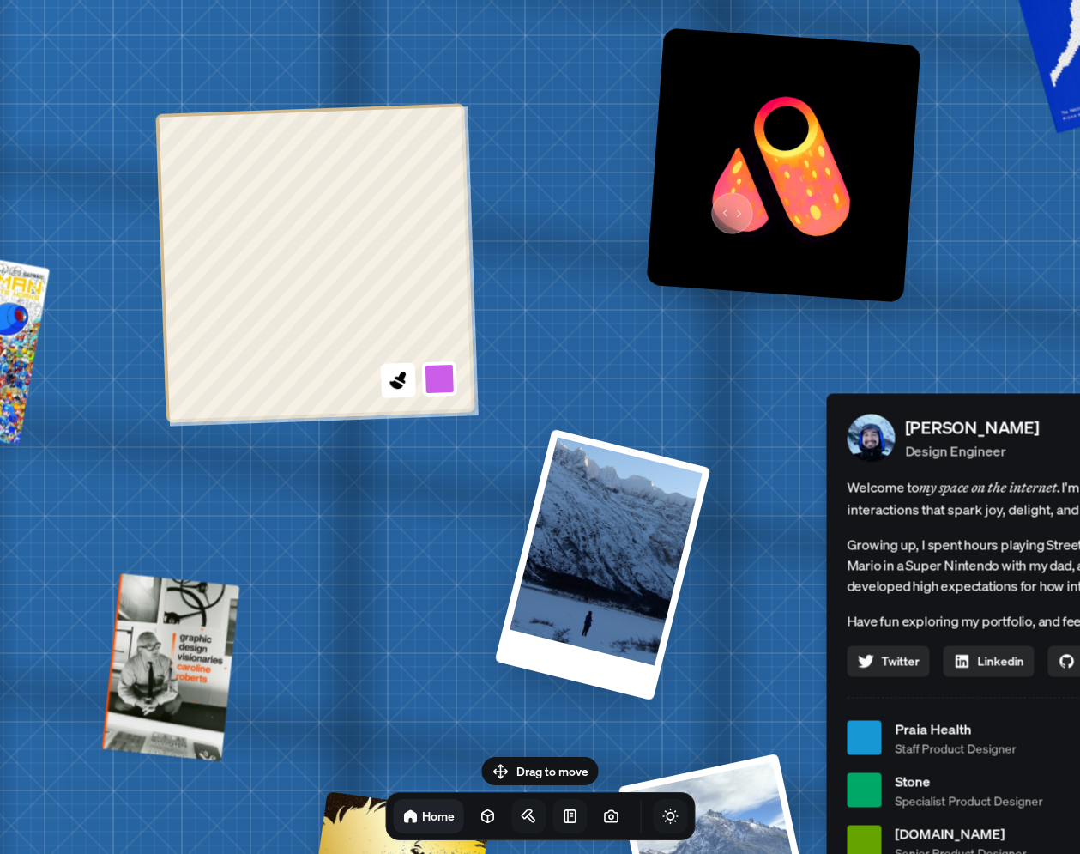
click at [691, 239] on img at bounding box center [783, 164] width 275 height 275
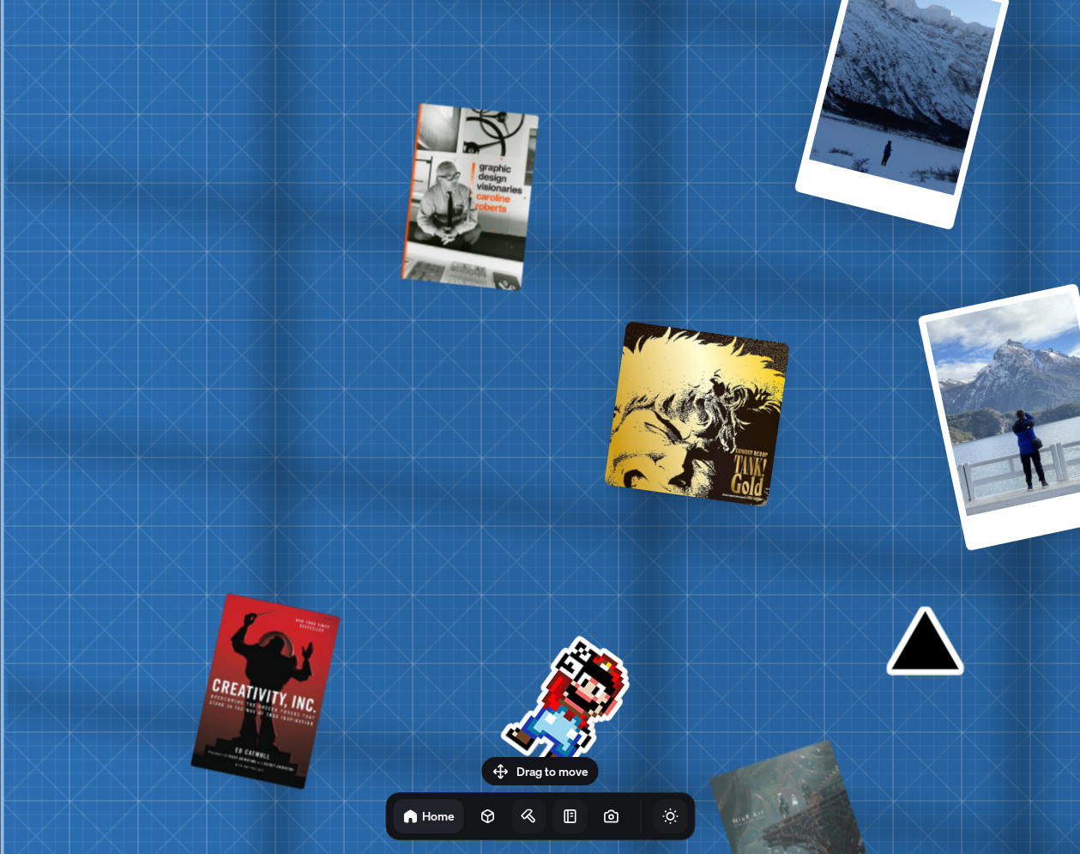
drag, startPoint x: 104, startPoint y: 704, endPoint x: 834, endPoint y: 299, distance: 835.3
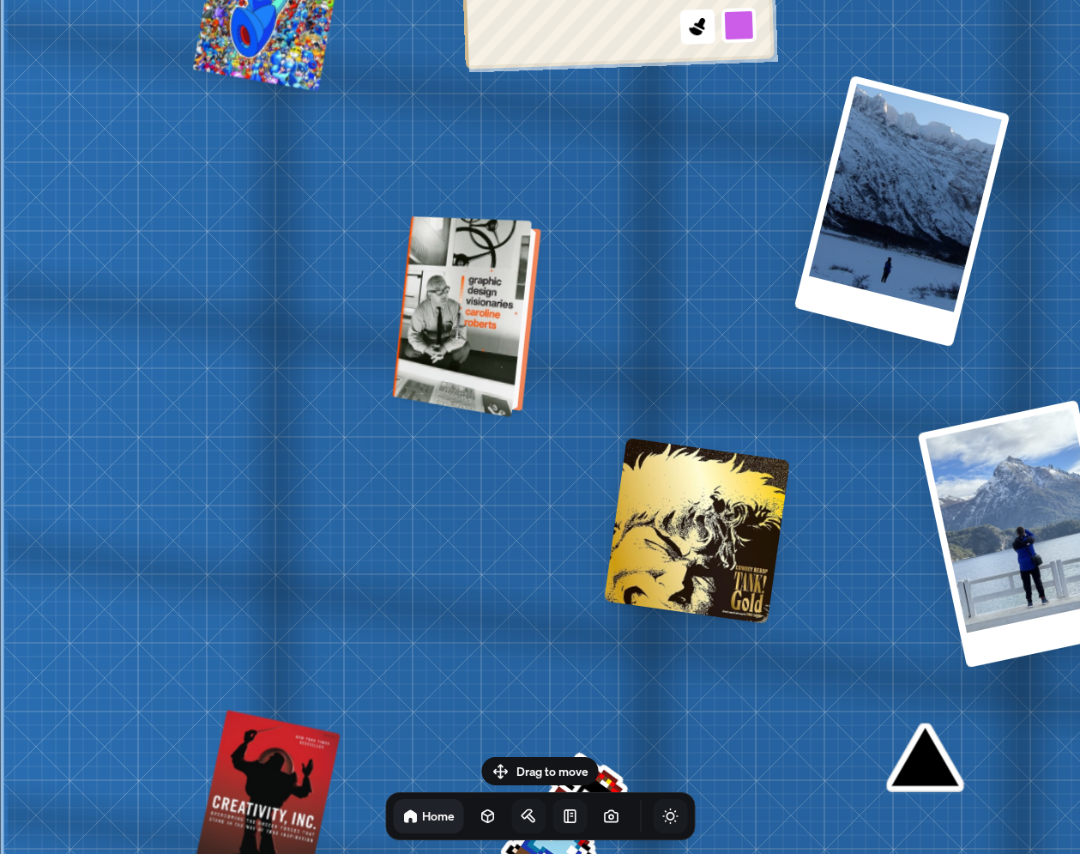
click at [477, 335] on div at bounding box center [468, 316] width 135 height 193
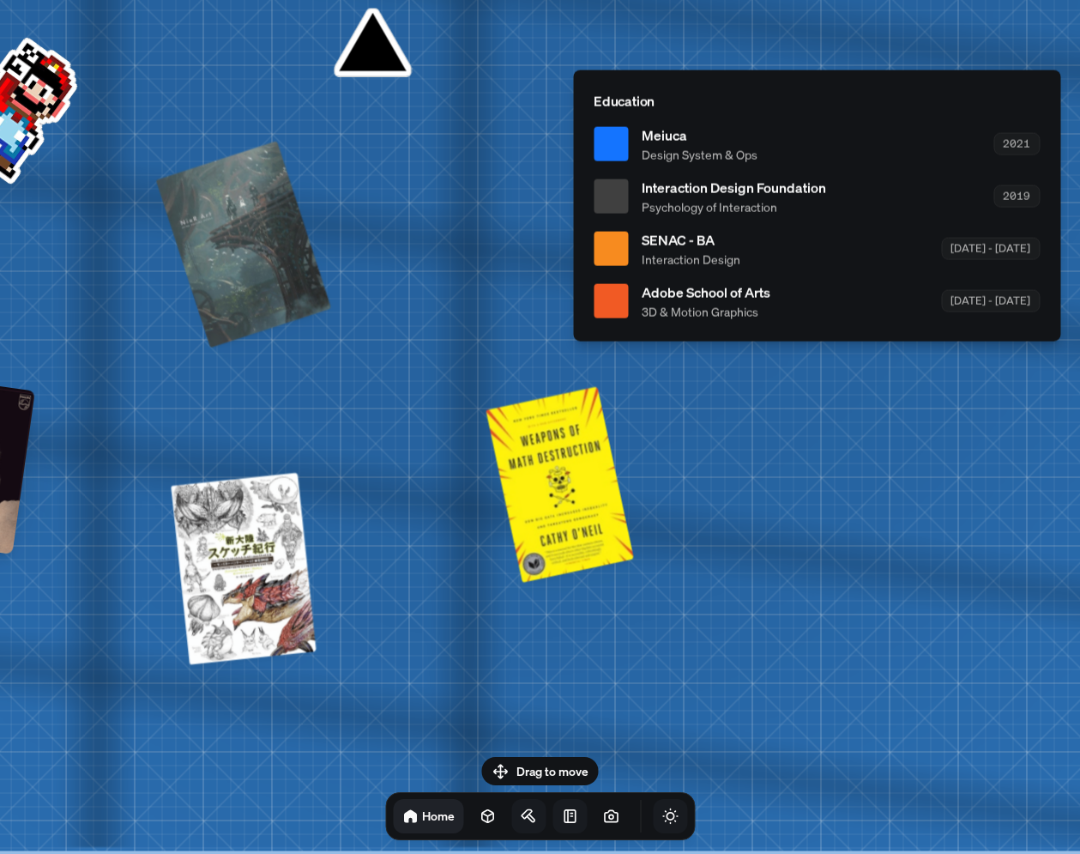
drag, startPoint x: 909, startPoint y: 616, endPoint x: 377, endPoint y: 205, distance: 671.5
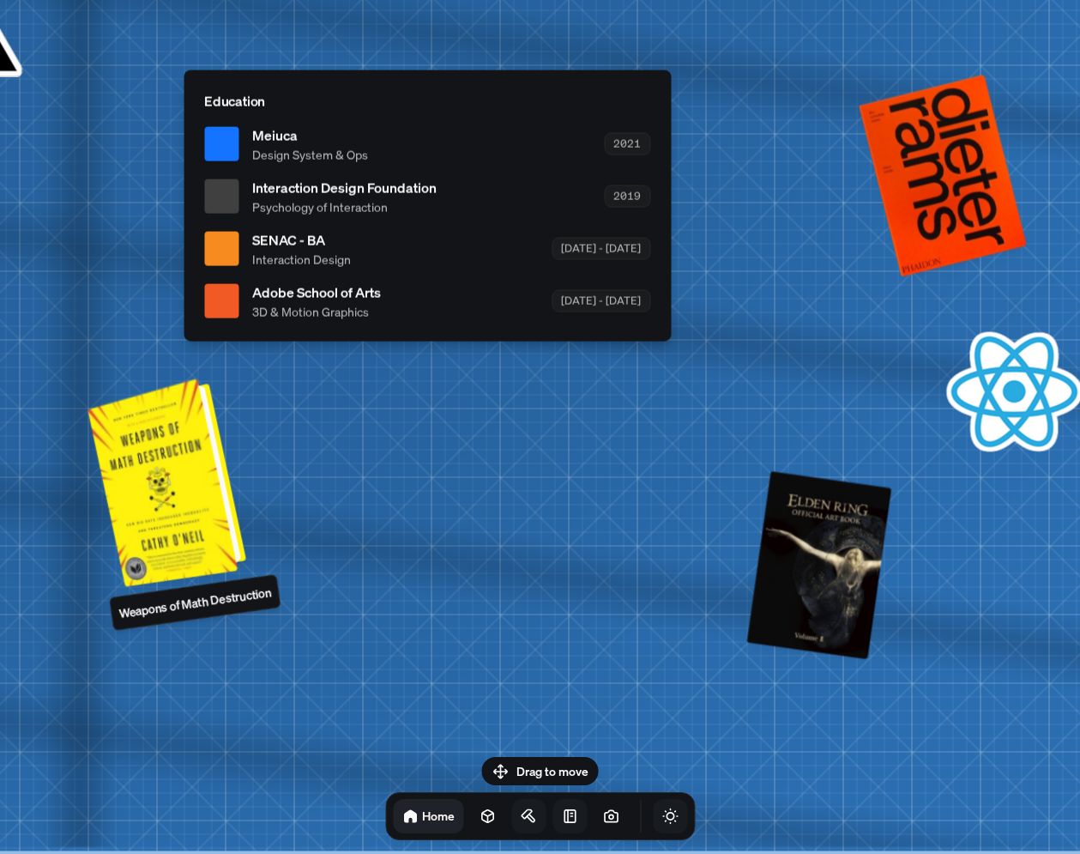
drag, startPoint x: 413, startPoint y: 455, endPoint x: 177, endPoint y: 443, distance: 236.2
click at [177, 443] on div at bounding box center [169, 480] width 145 height 200
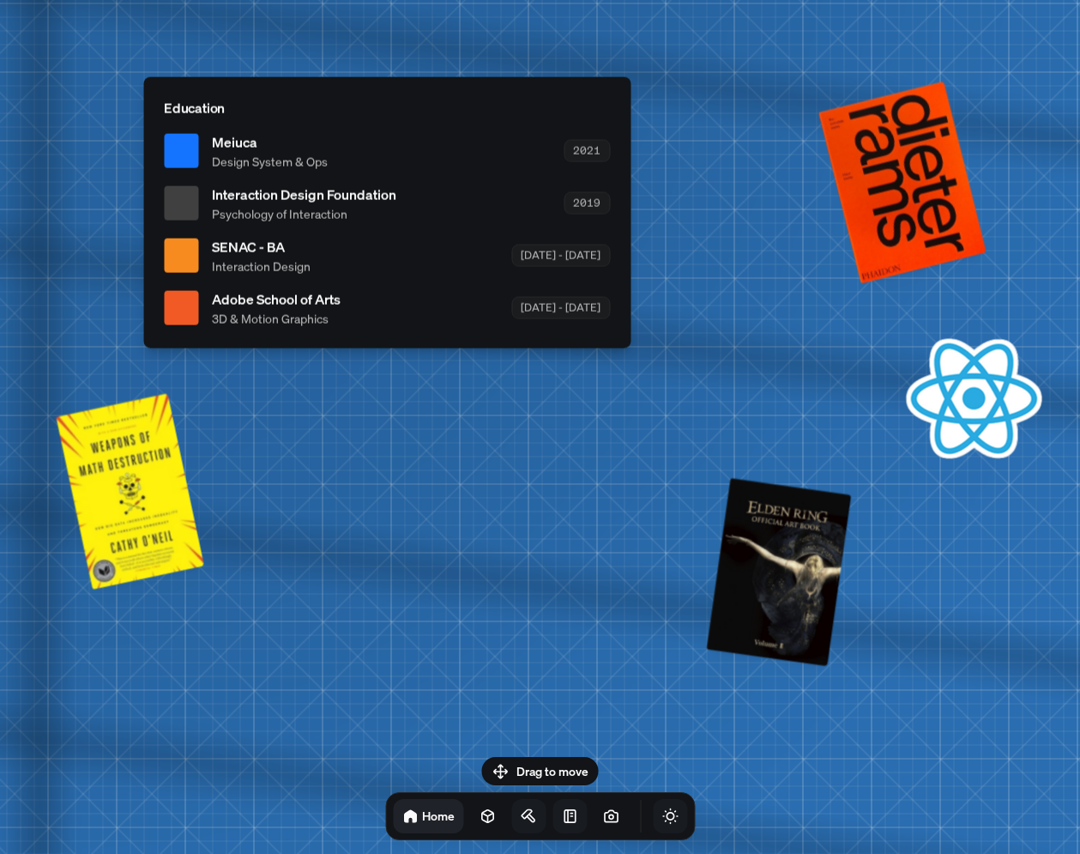
drag, startPoint x: 617, startPoint y: 494, endPoint x: 531, endPoint y: 693, distance: 216.7
click at [552, 0] on body "[PERSON_NAME] [PERSON_NAME] Design Engineer Welcome to my space on the internet…" at bounding box center [540, 0] width 1080 height 0
